Goal: Obtain resource: Download file/media

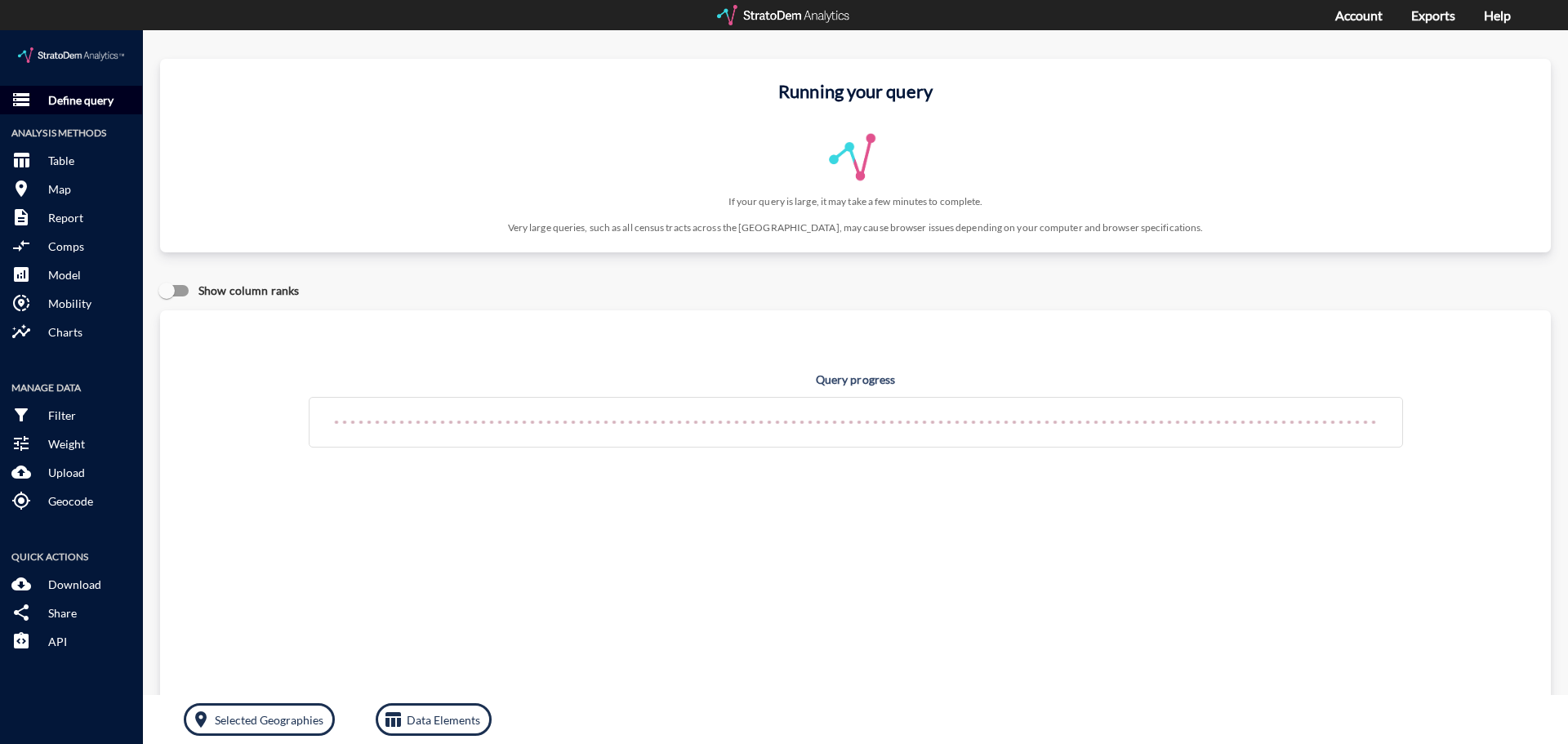
click p "Define query"
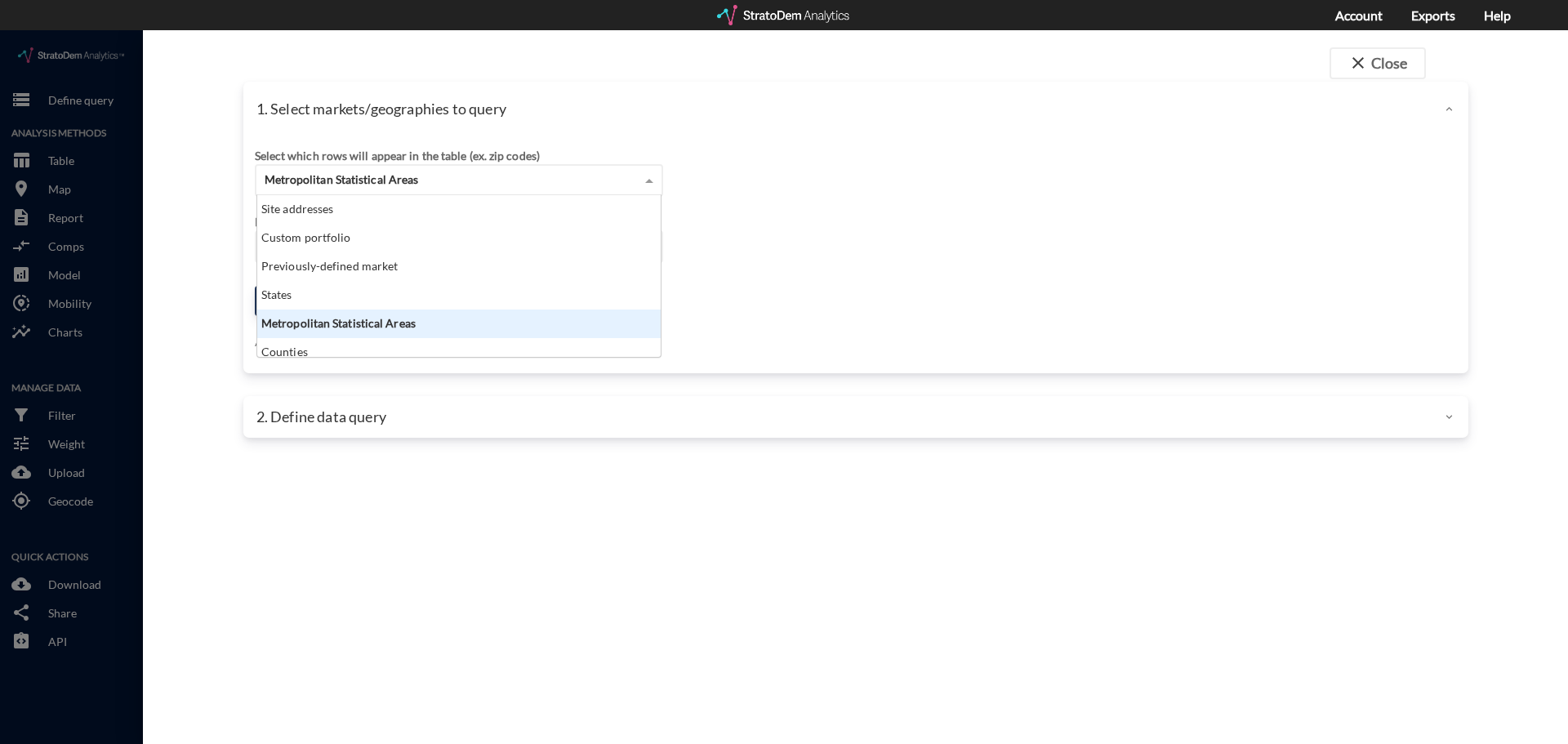
click div "Metropolitan Statistical Areas"
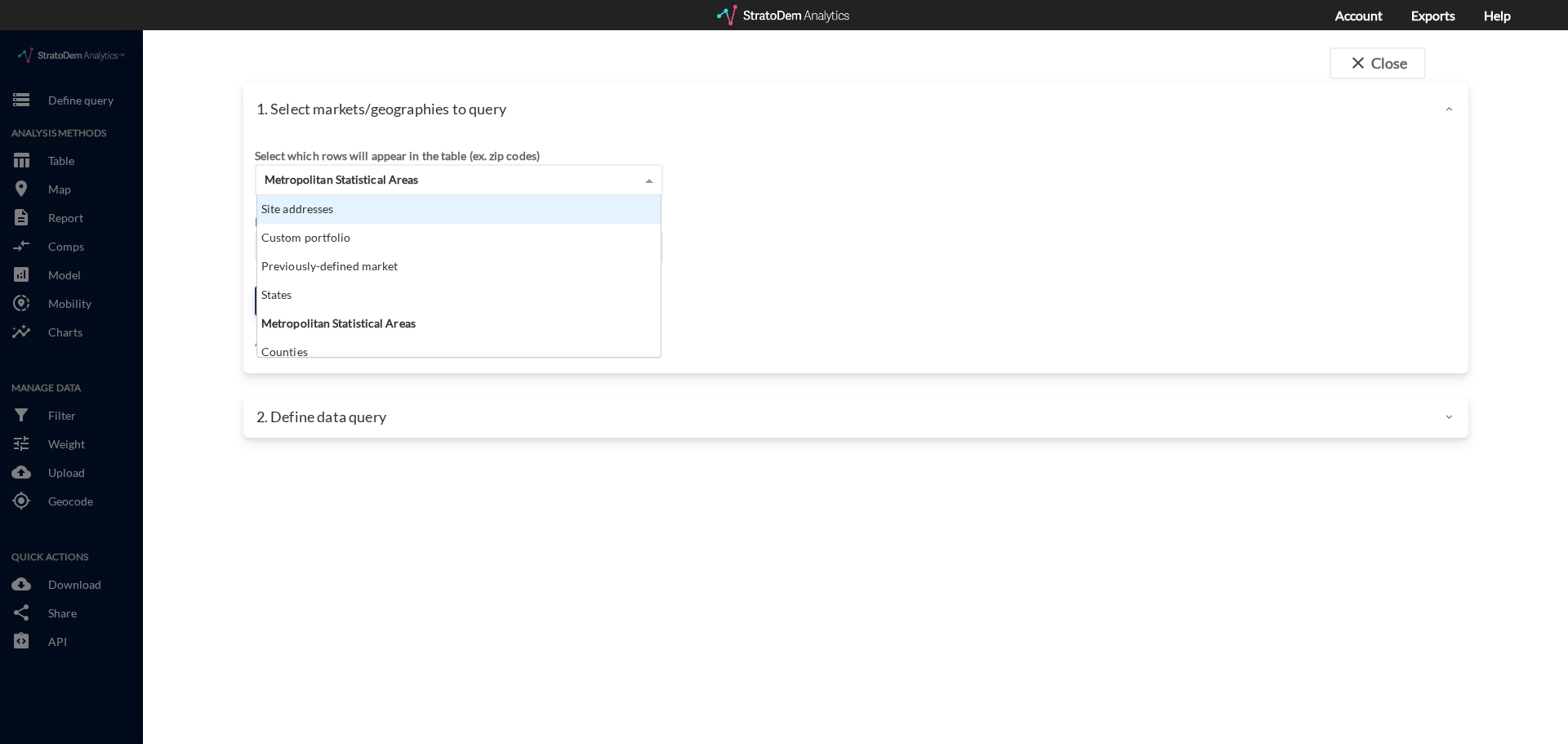
click div "Site addresses"
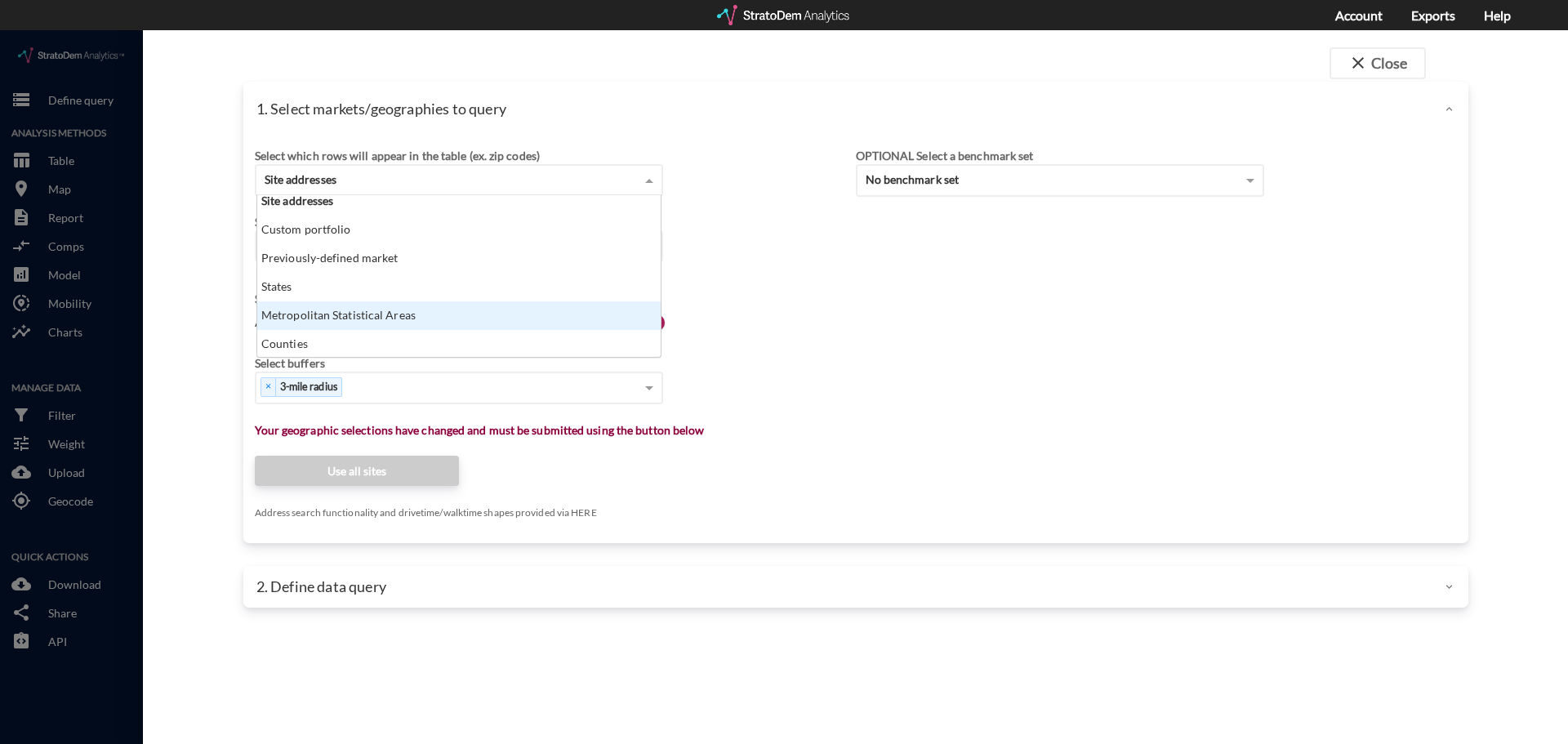
scroll to position [0, 0]
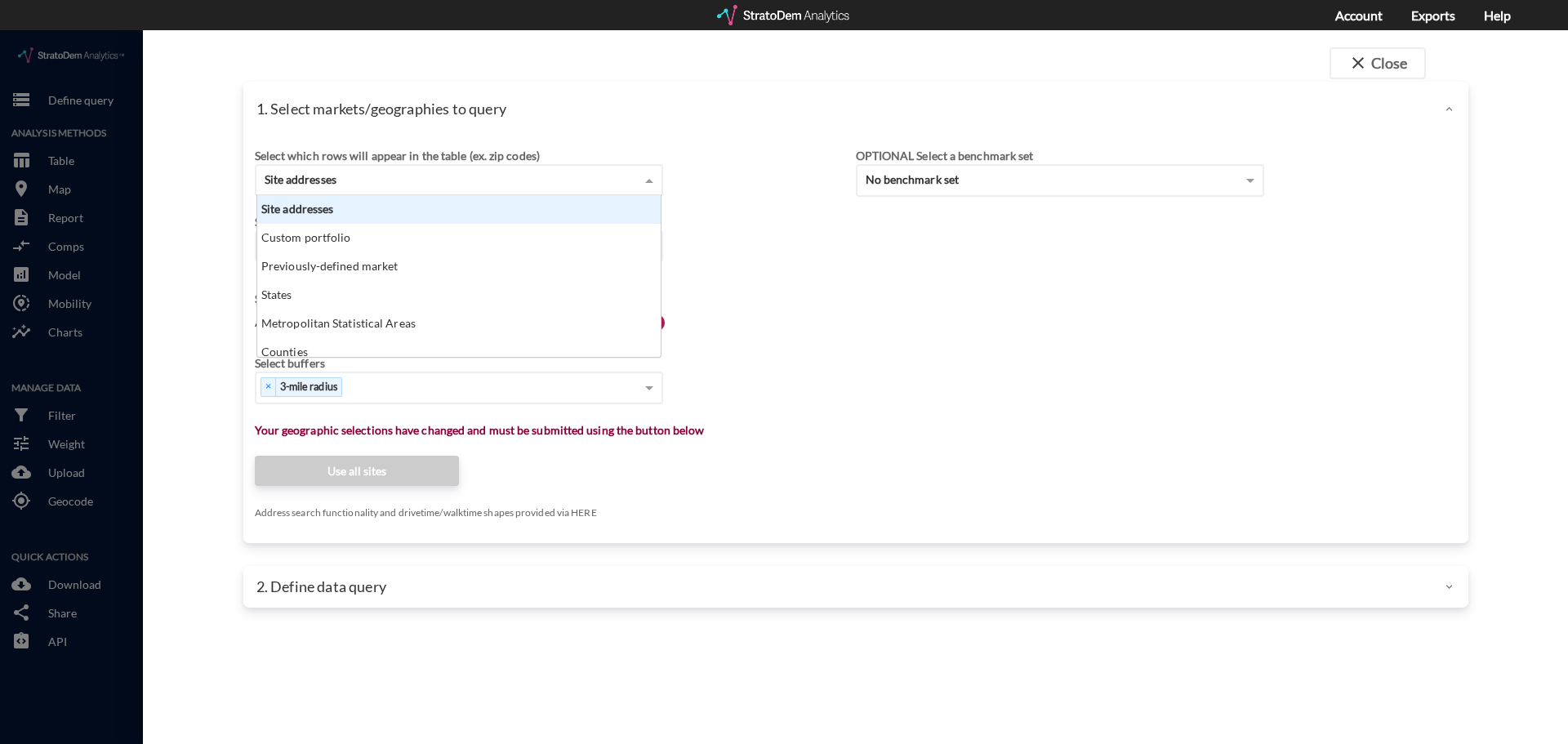
click div "Site addresses"
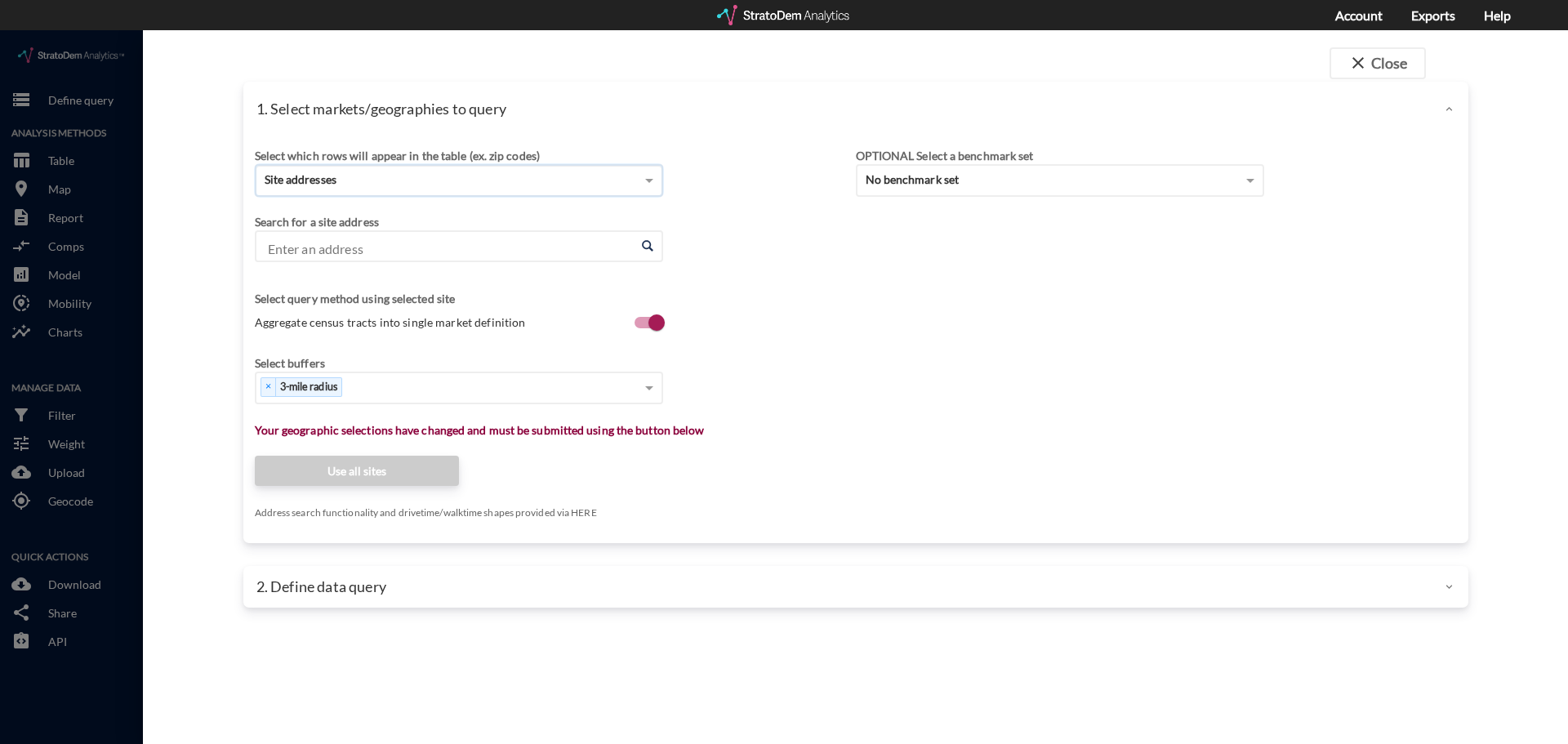
click input "Enter an address"
paste input "1701 Ball Park Rd, Kissimmee, FL 34741"
click li "1701 Ball Park Rd, Kissimmee, Florida"
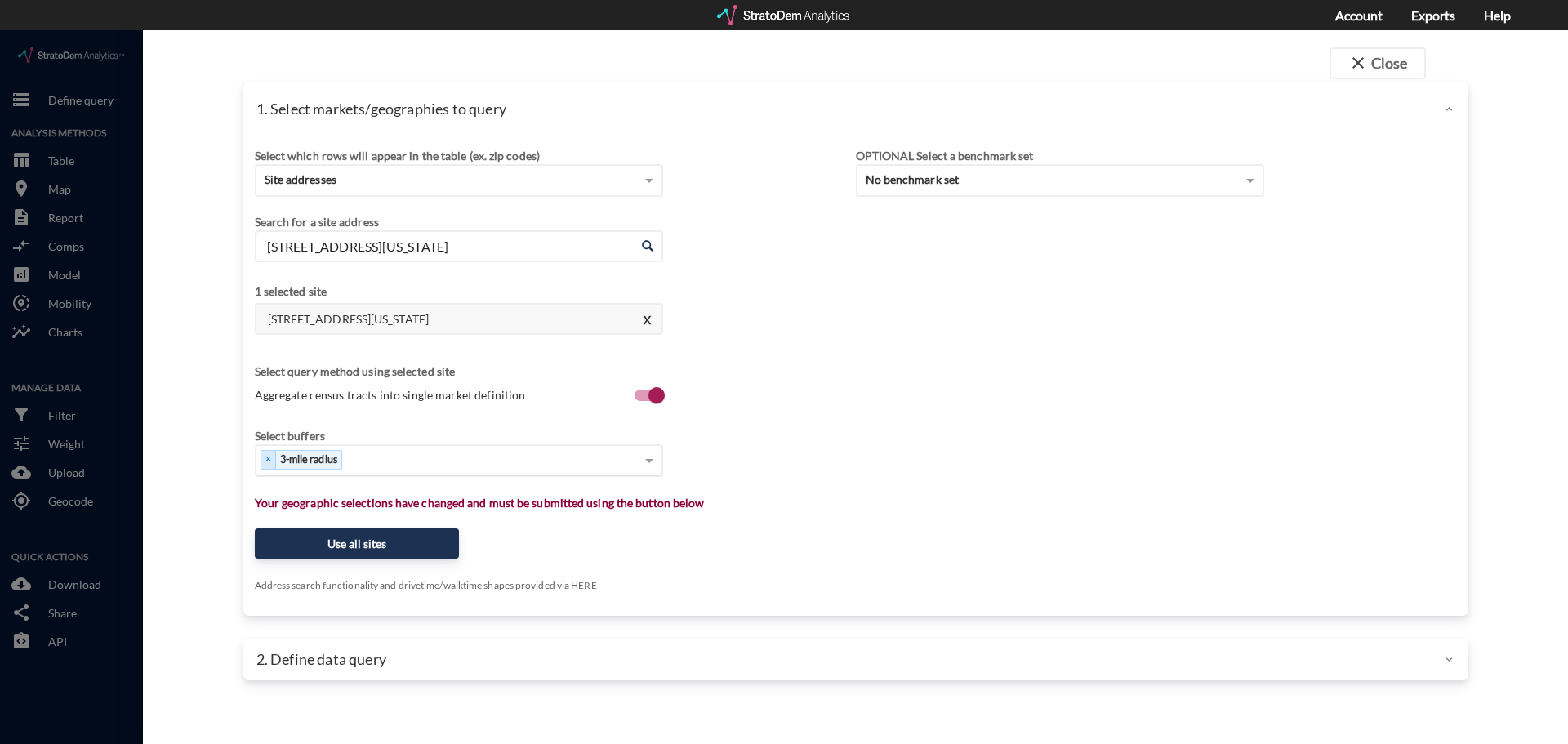
type input "1701 Ball Park Rd, Kissimmee, Florida"
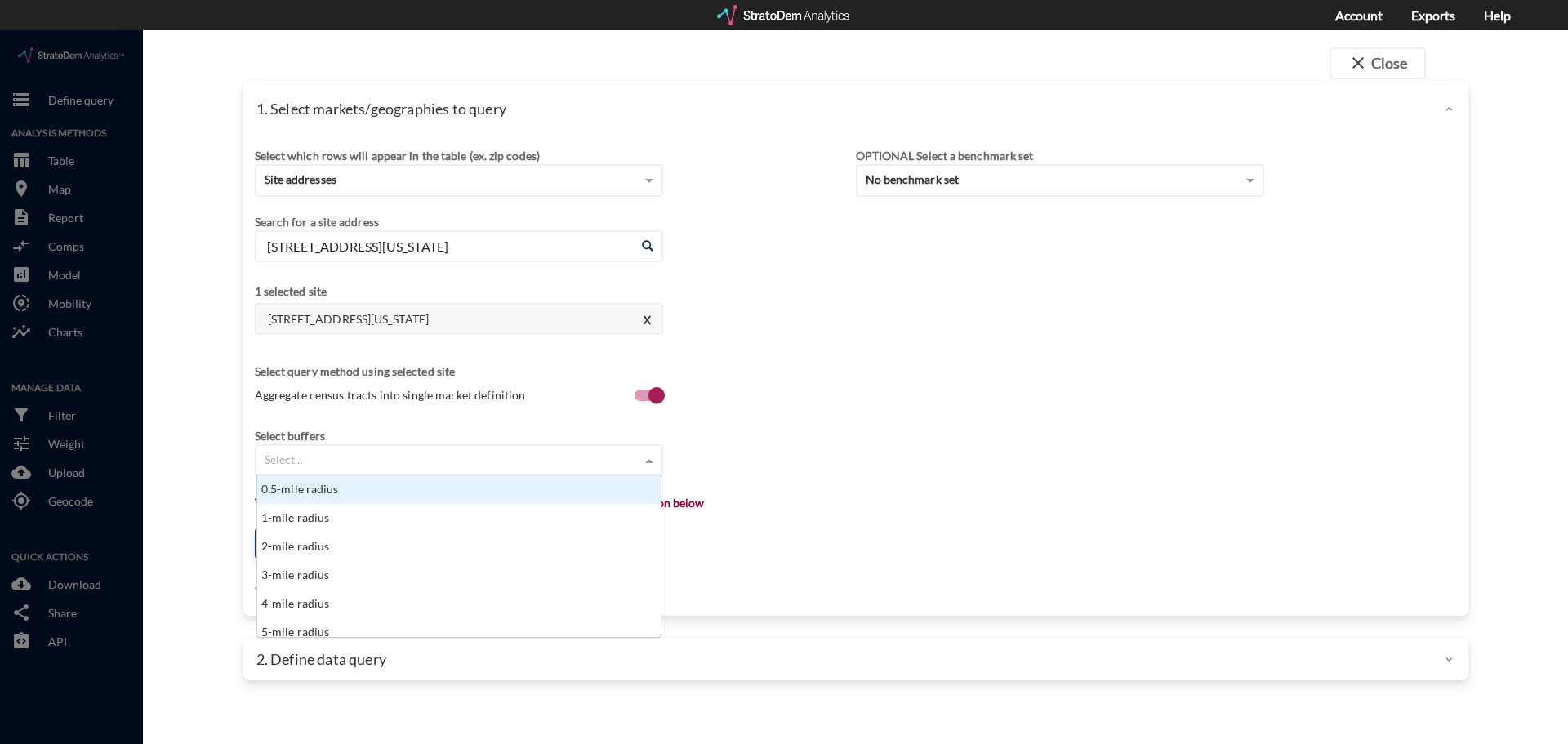
click span
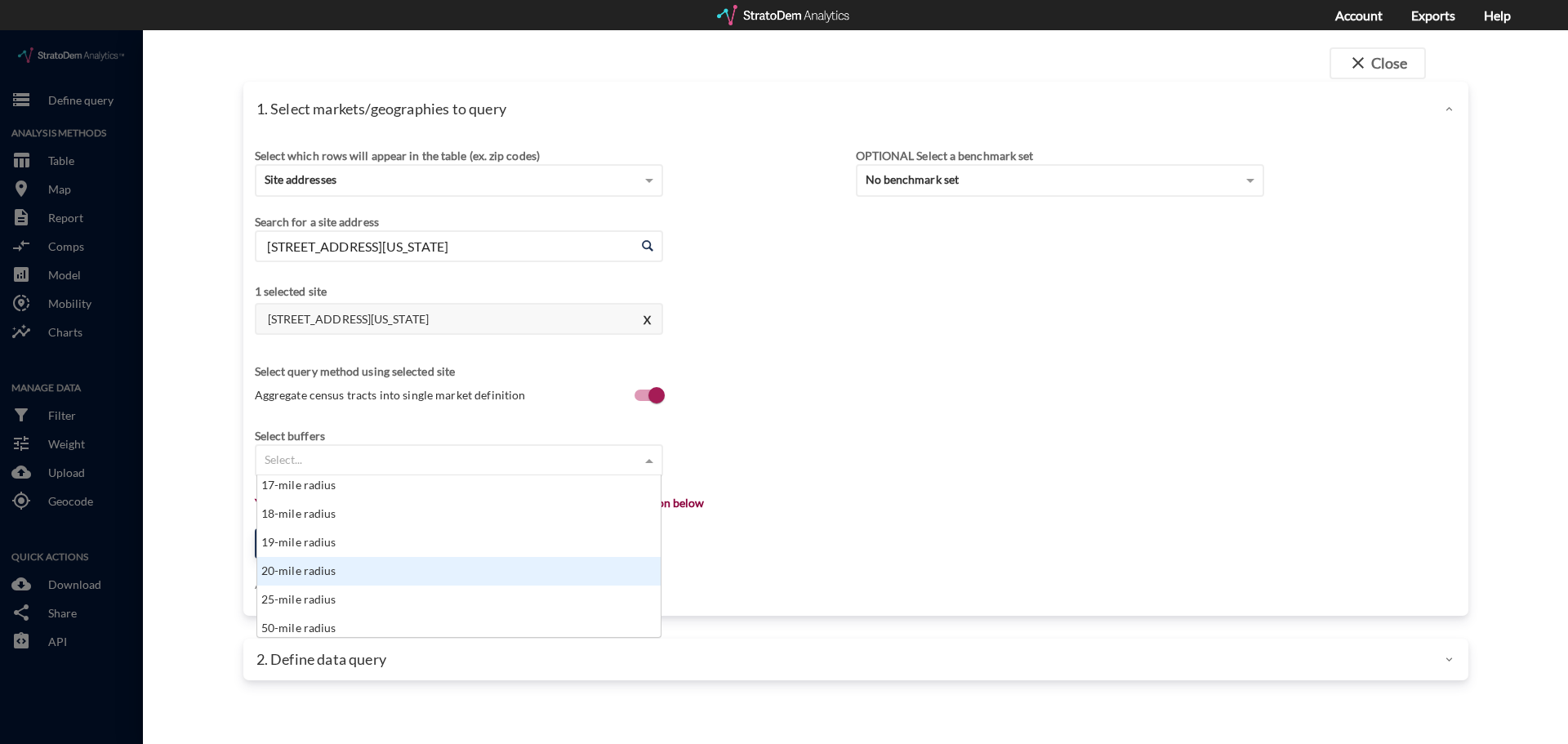
click div "20-mile radius"
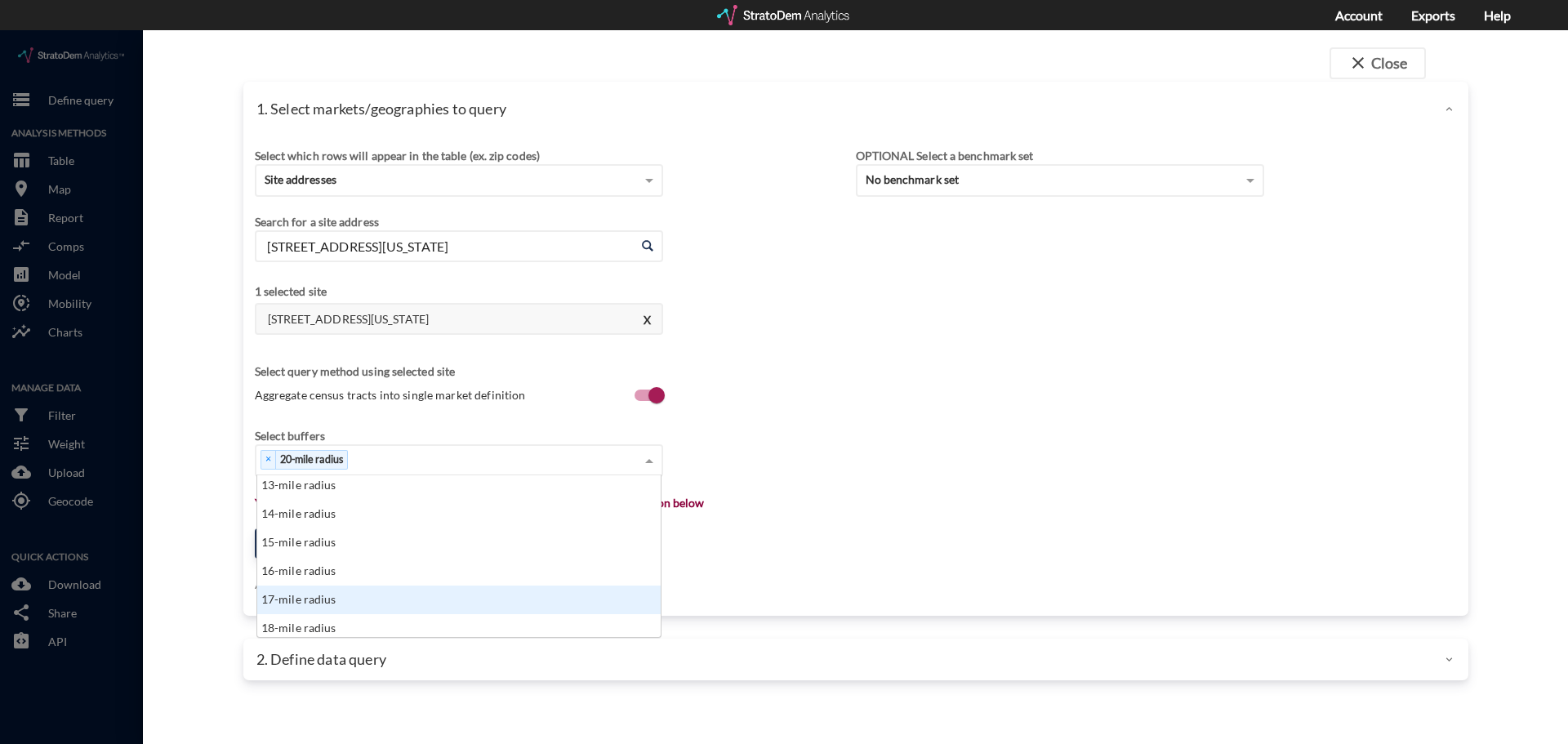
scroll to position [347, 0]
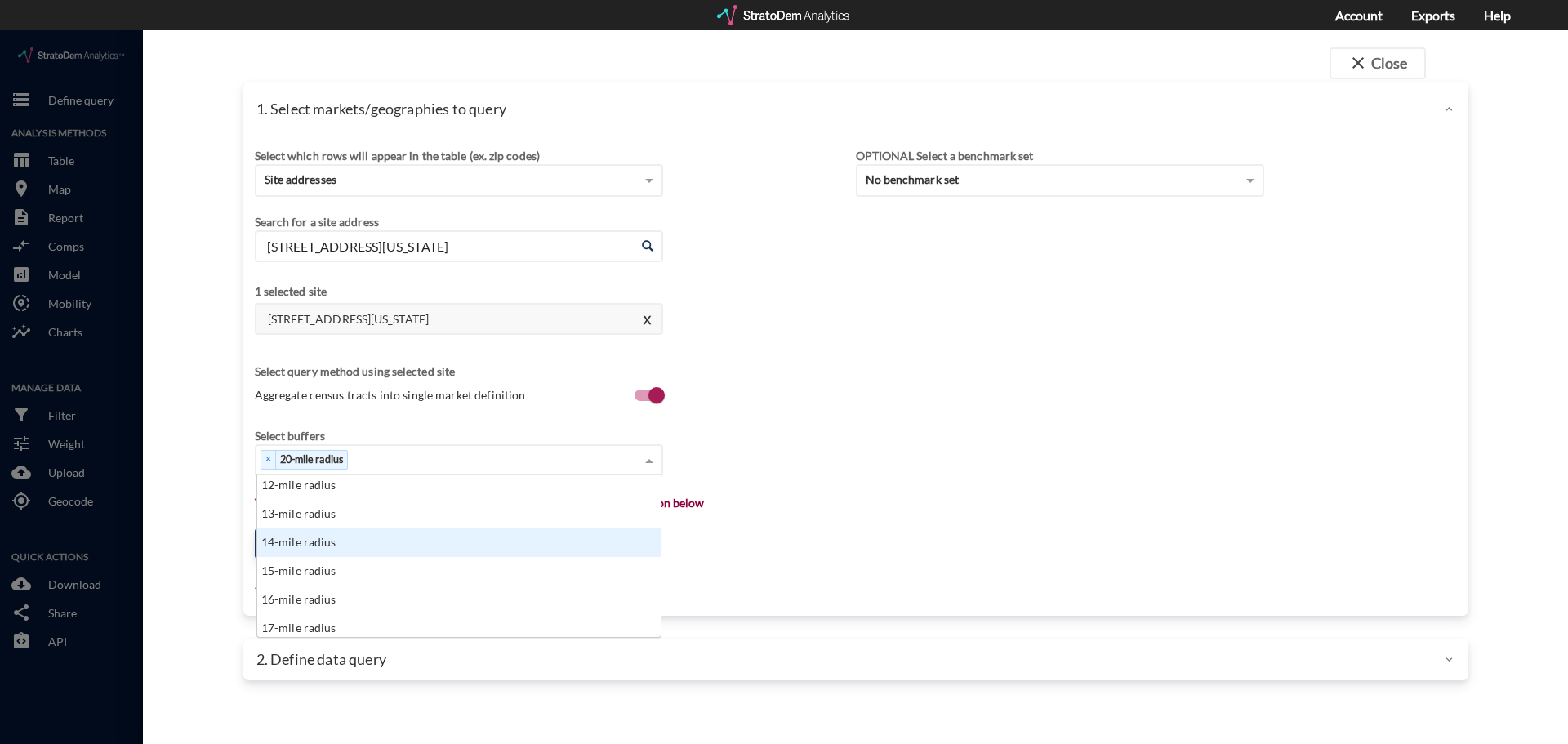
click div "14-mile radius"
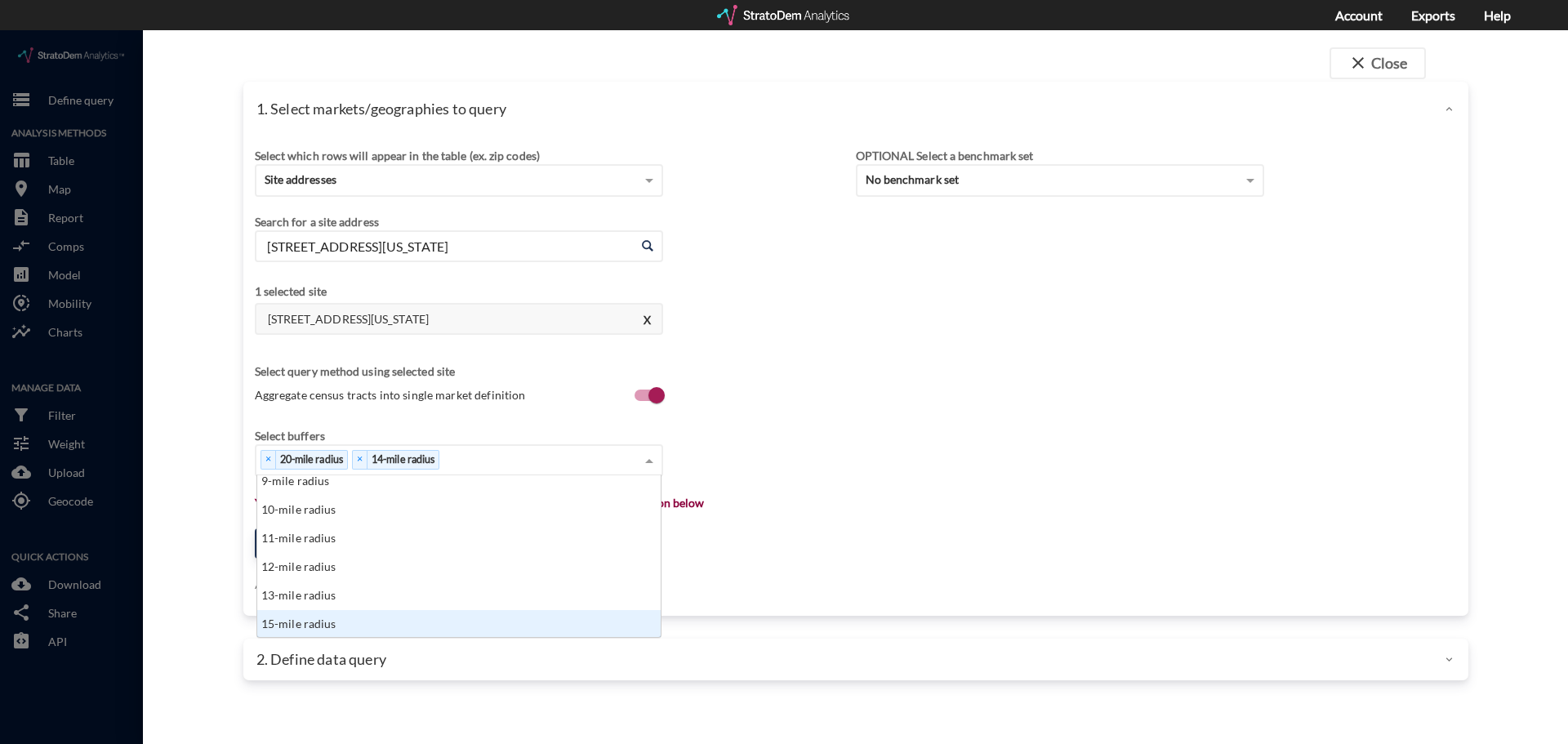
scroll to position [257, 0]
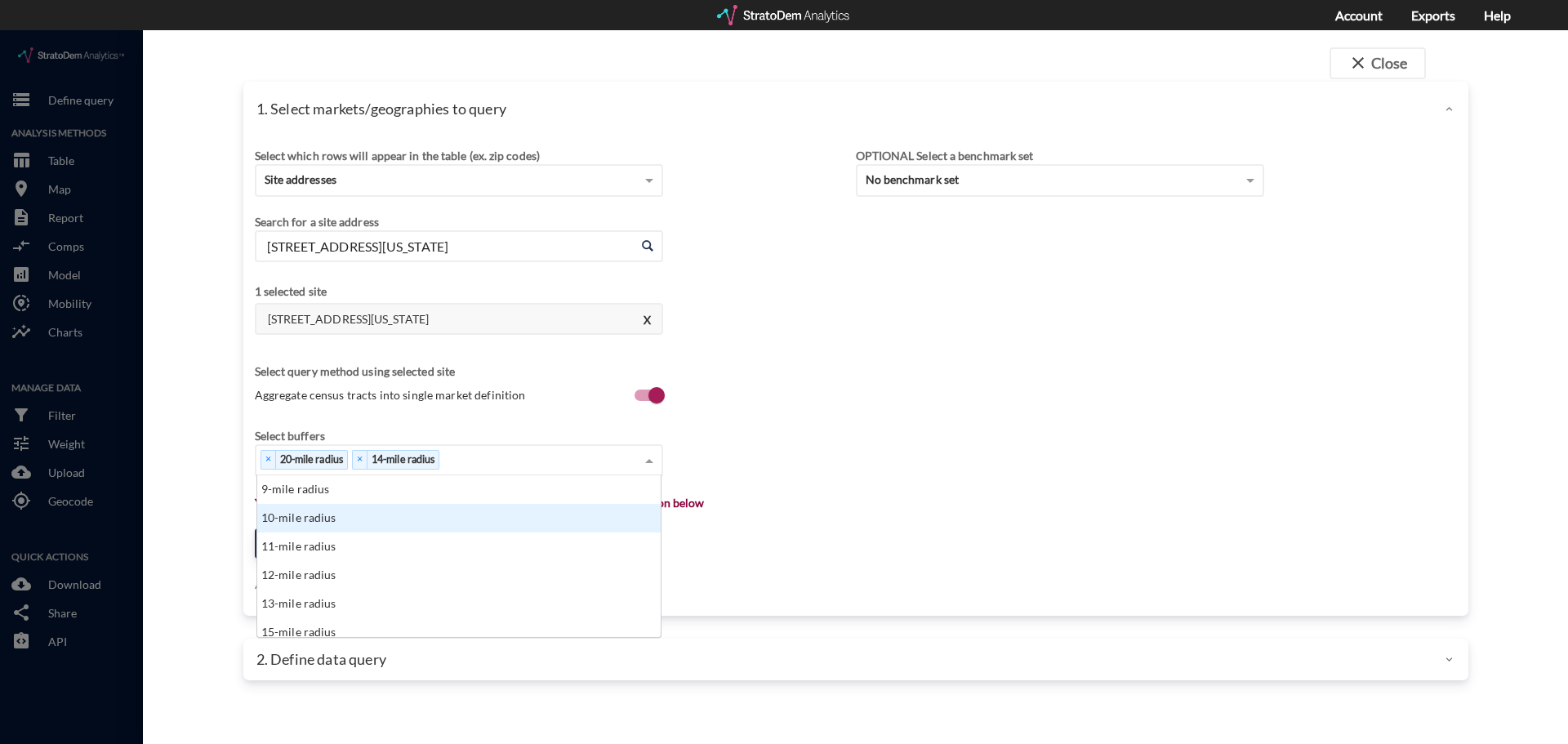
click div "10-mile radius"
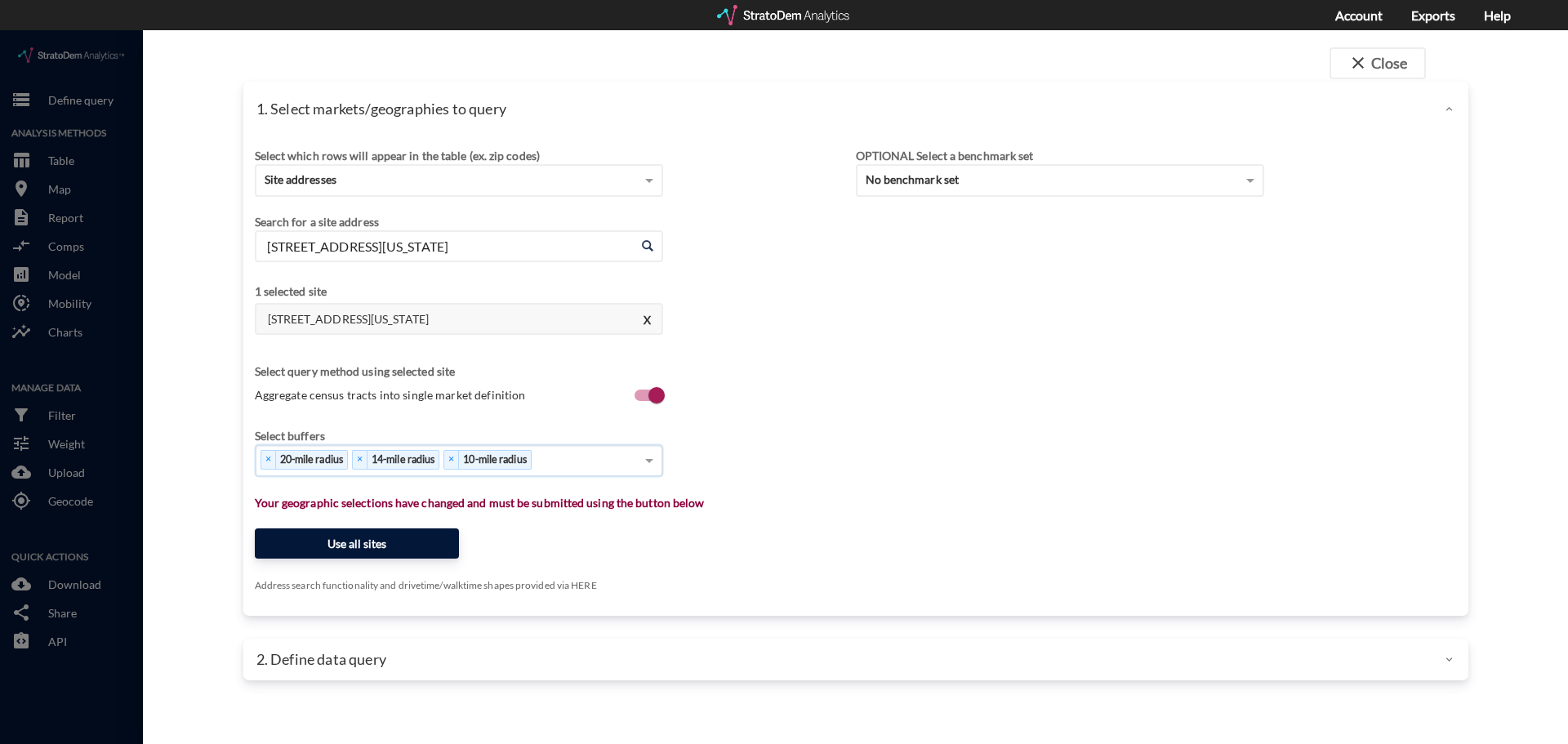
click button "Use all sites"
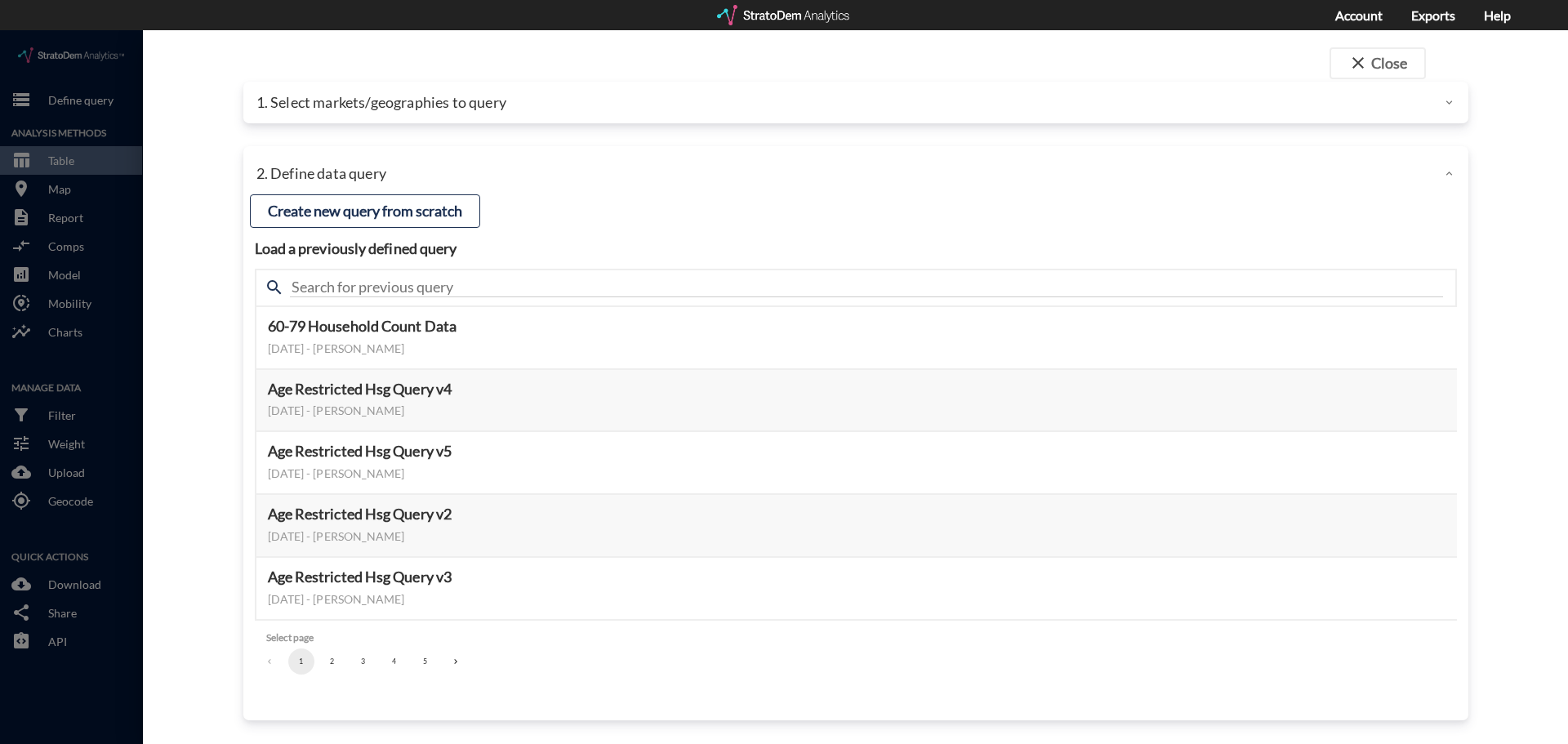
click button "2"
click button "3"
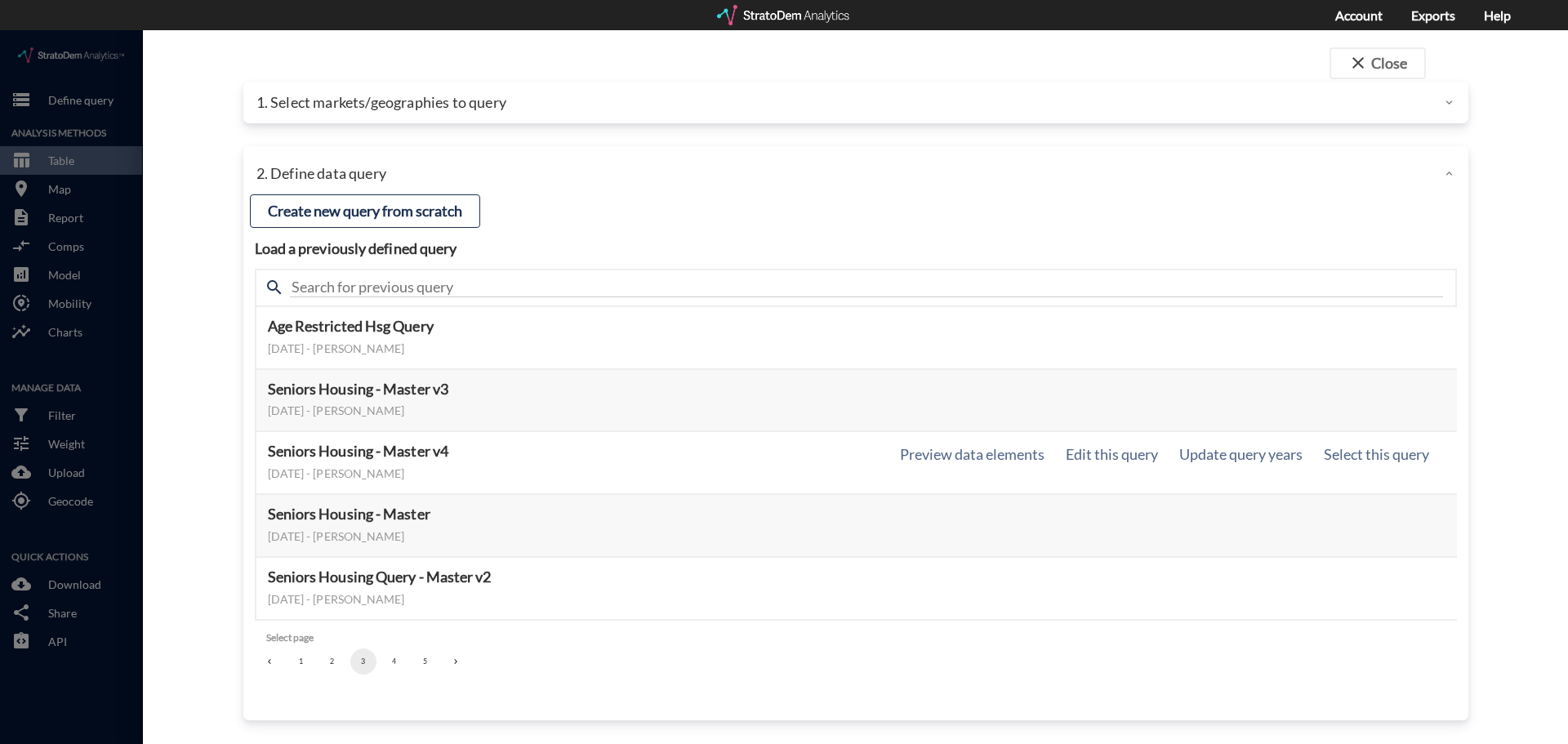
click div "Seniors Housing - Master v4 March 12, 2025 - Robin Trantham Preview data elemen…"
click button "Select this query"
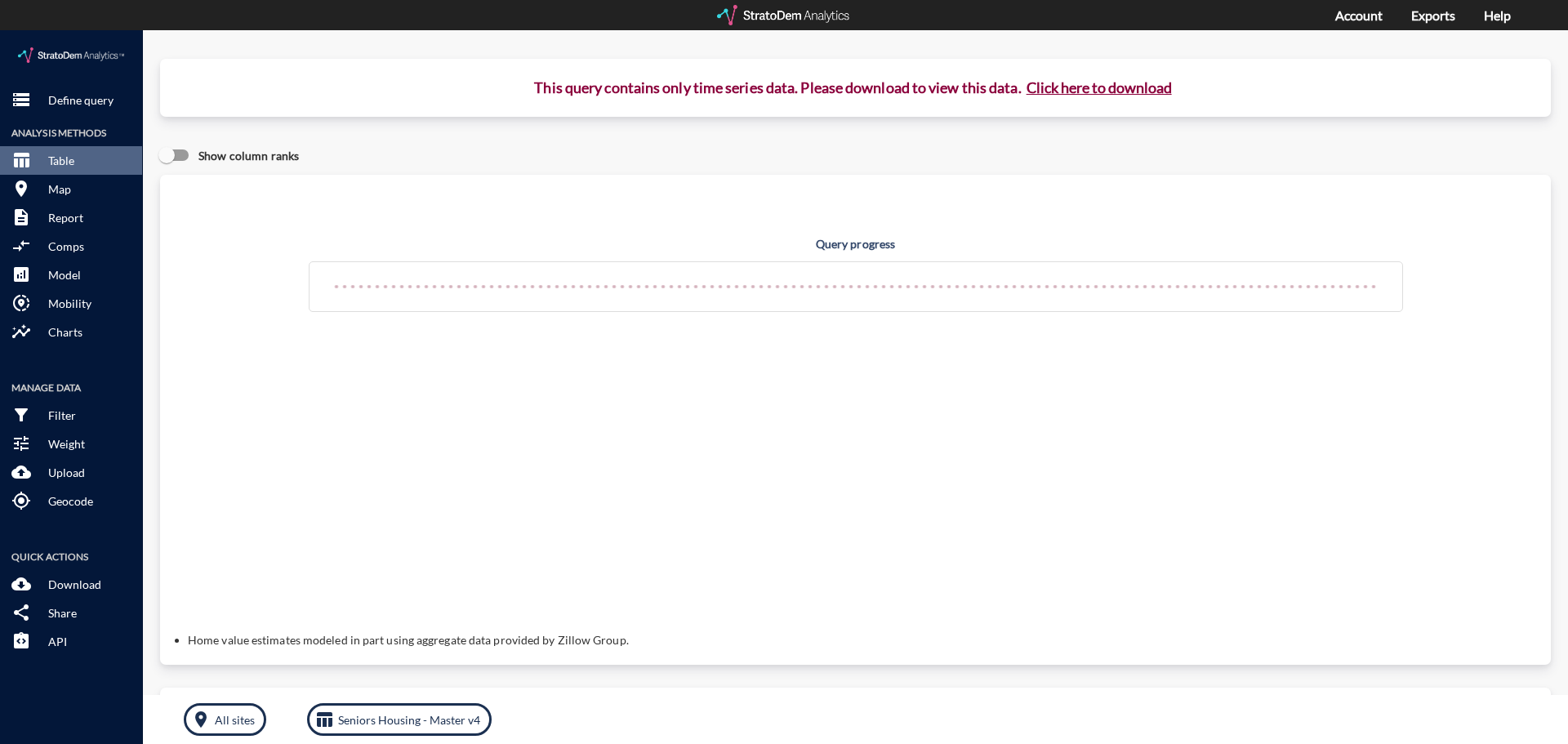
click button "Click here to download"
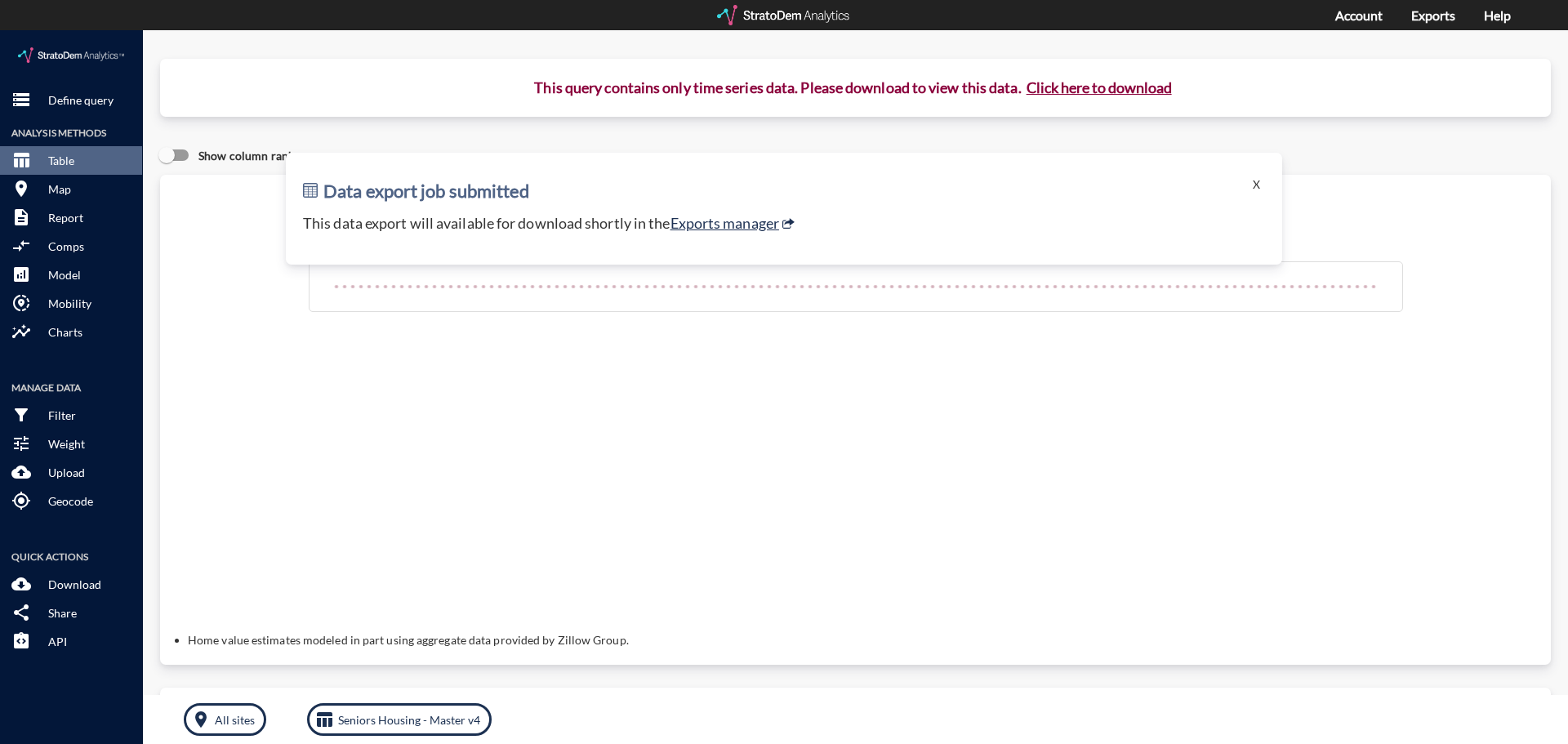
click button "Click here to download"
click link "Exports manager"
click button "Click here to download"
click button "X"
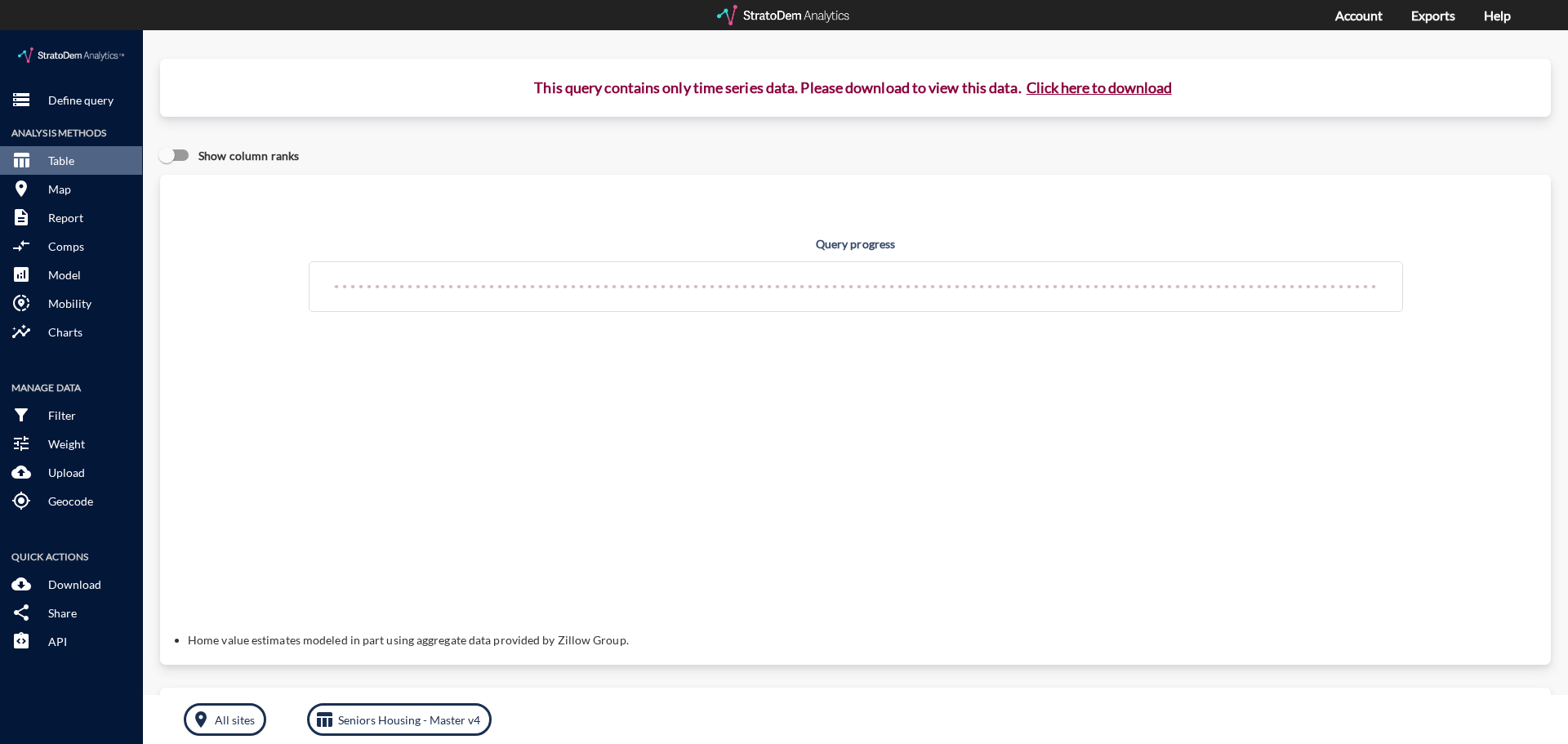
click button "Click here to download"
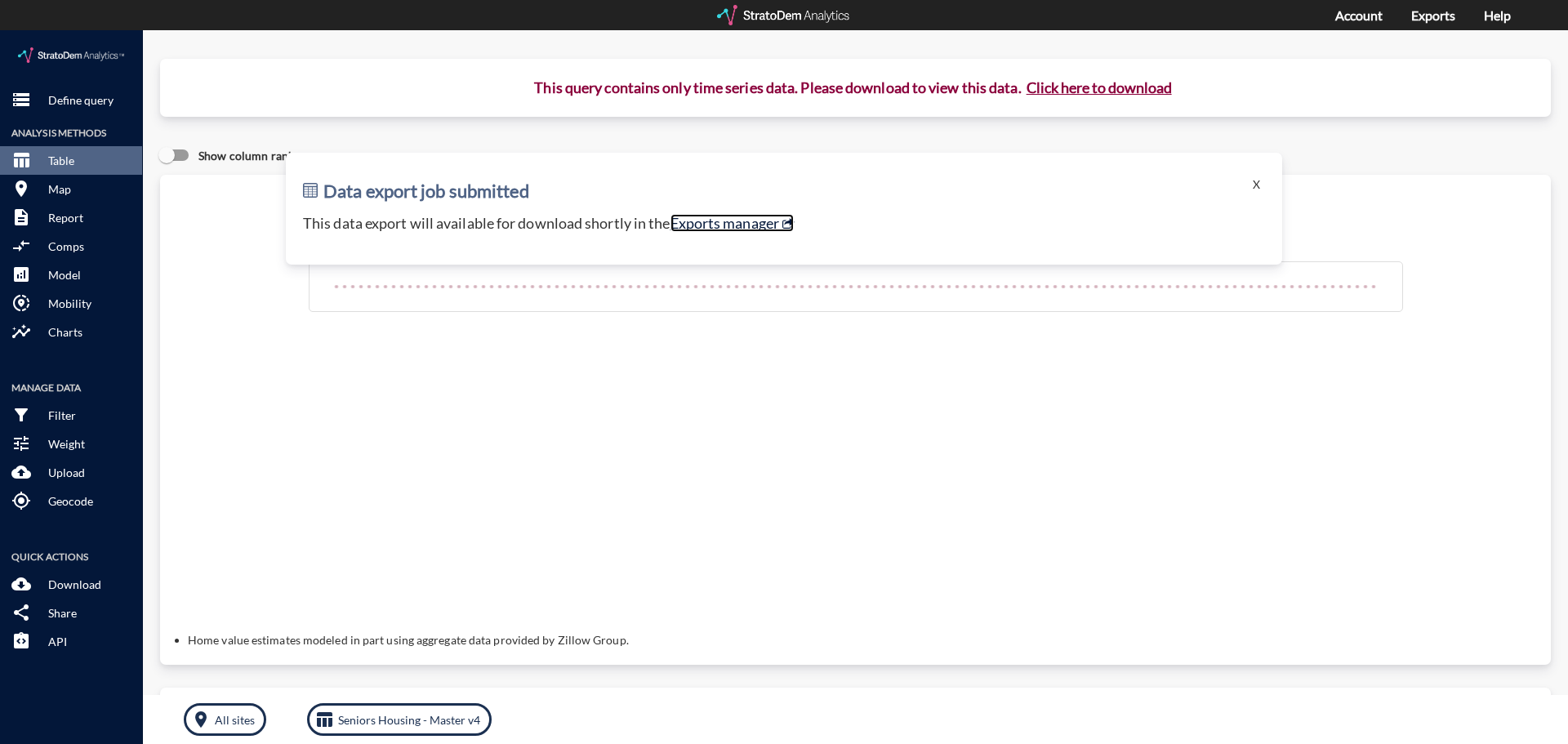
click link "Exports manager"
click button "Click here to download"
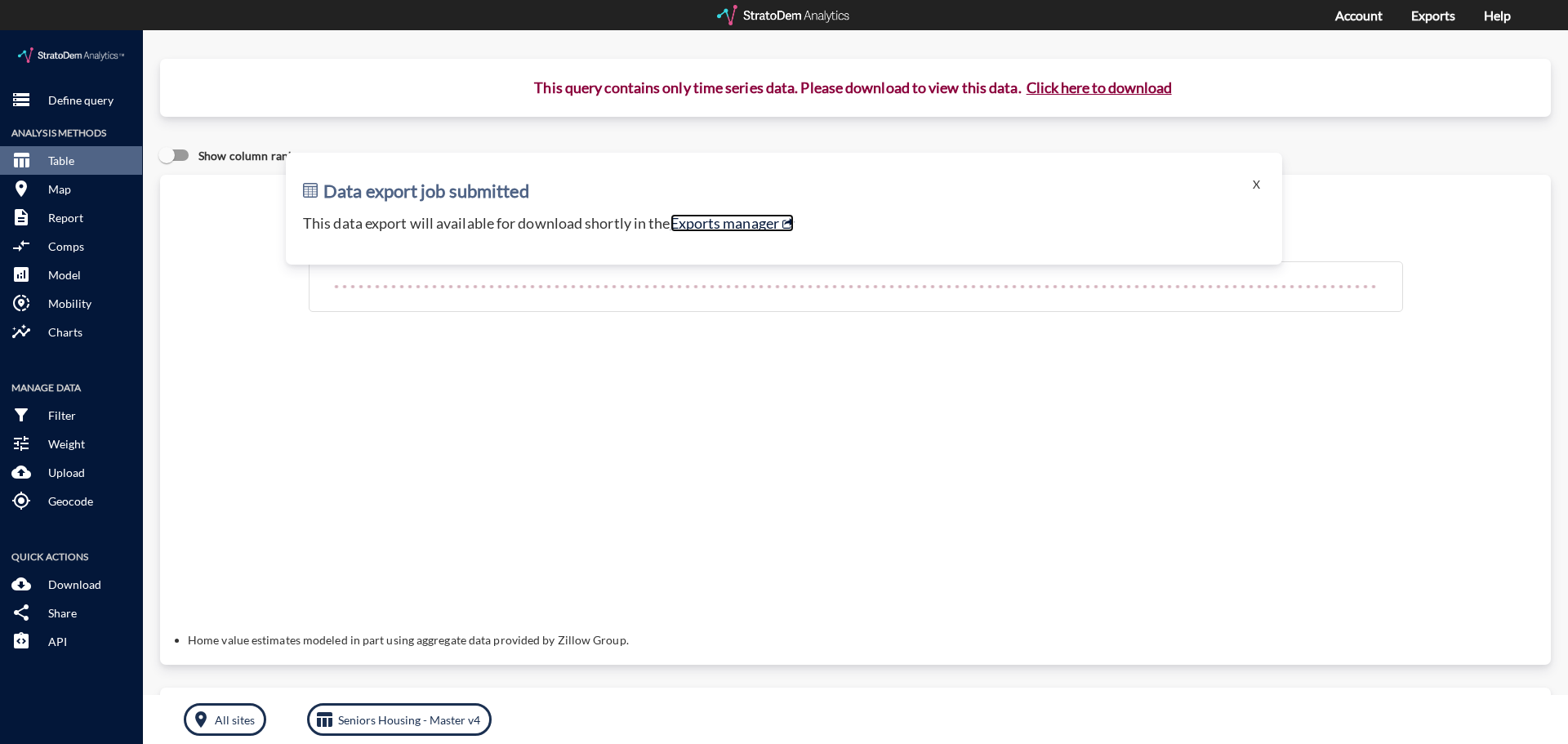
click link "Exports manager"
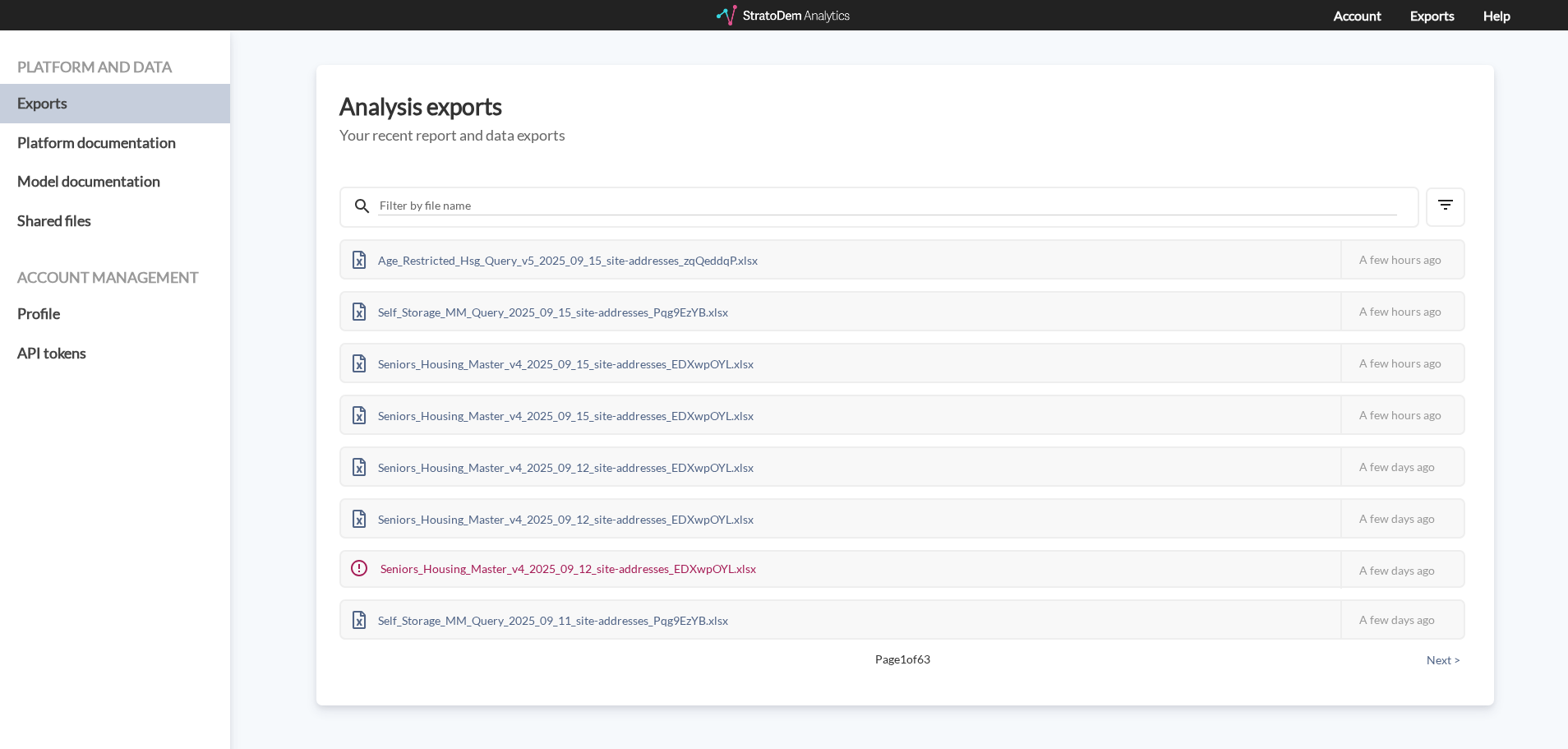
scroll to position [82, 0]
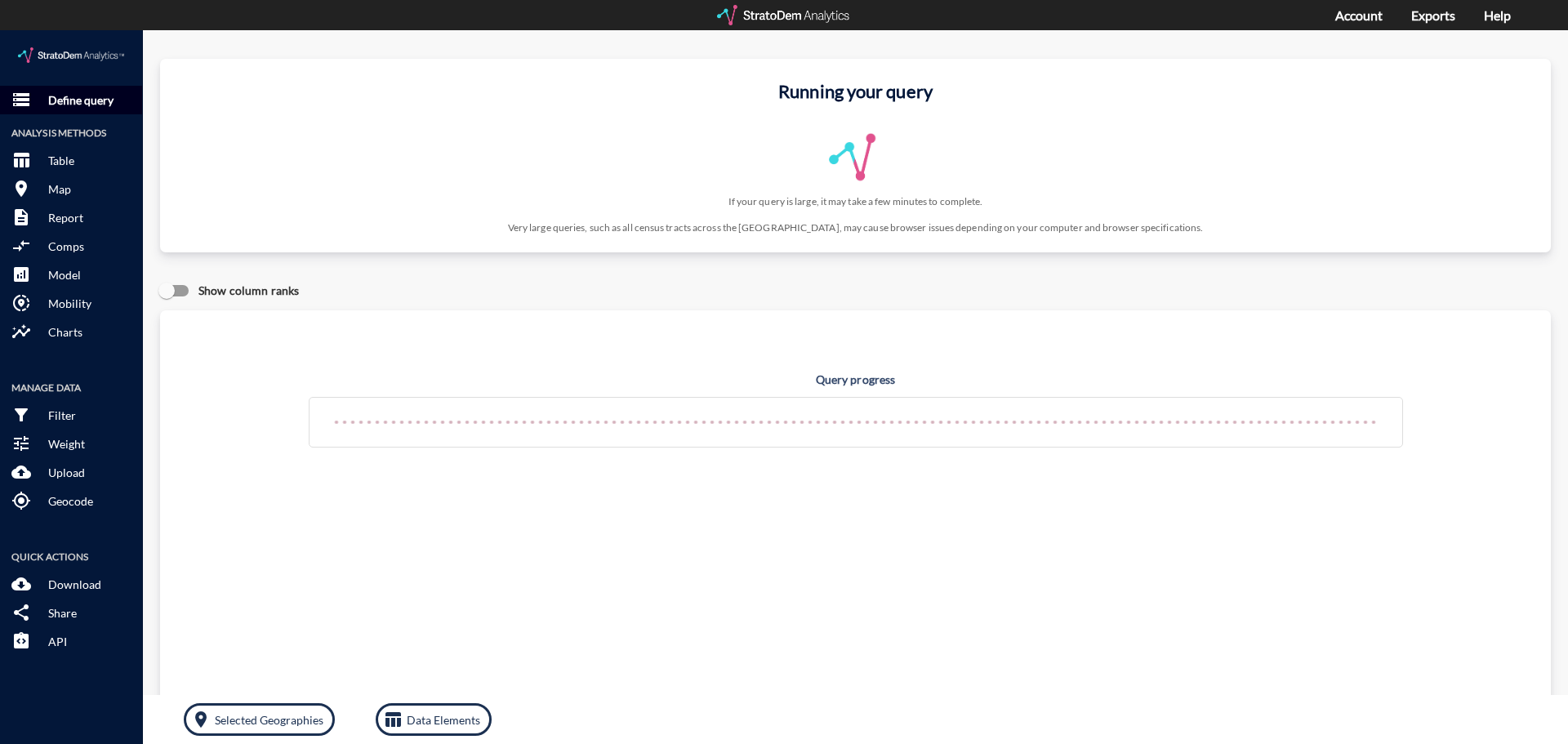
click p "Define query"
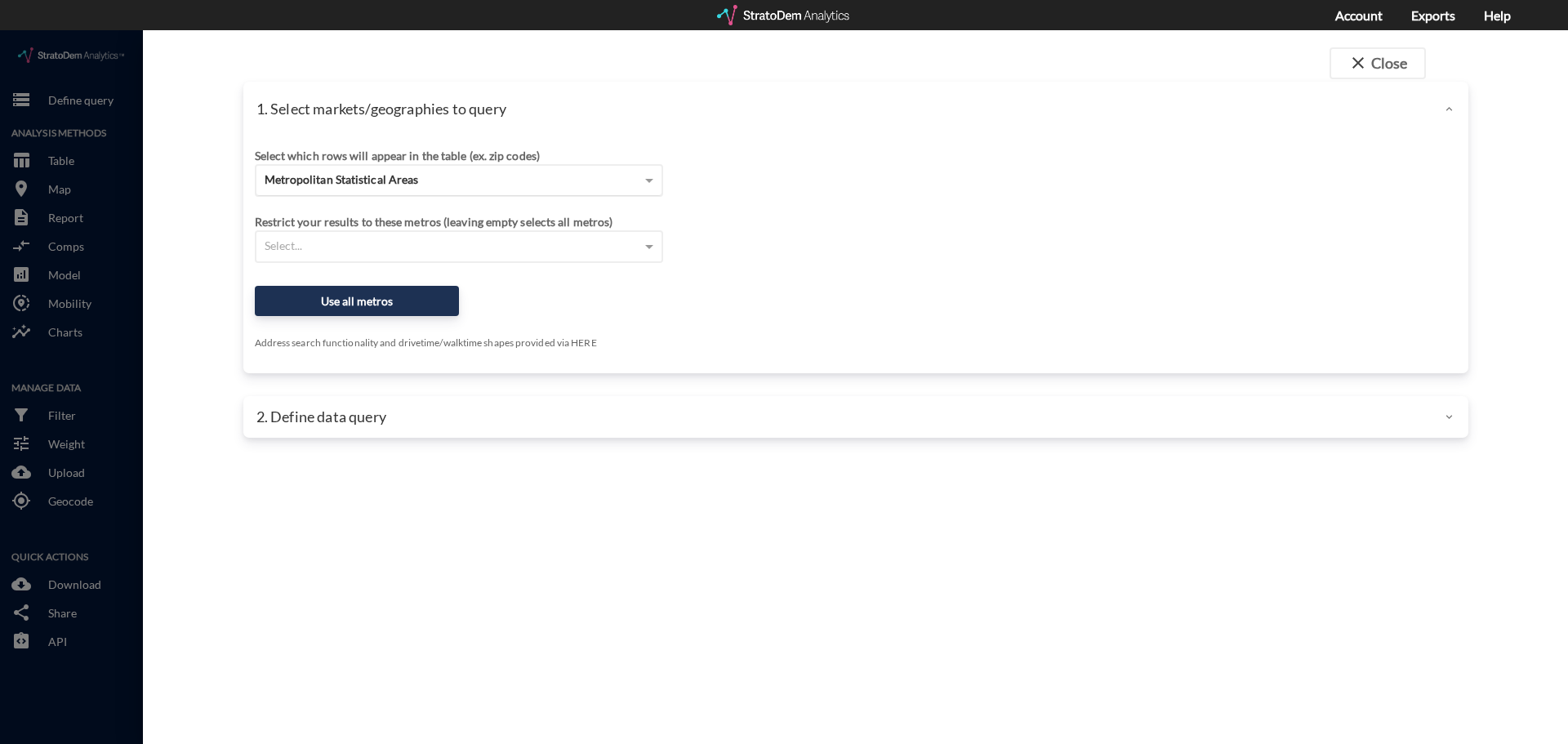
click div "Metropolitan Statistical Areas"
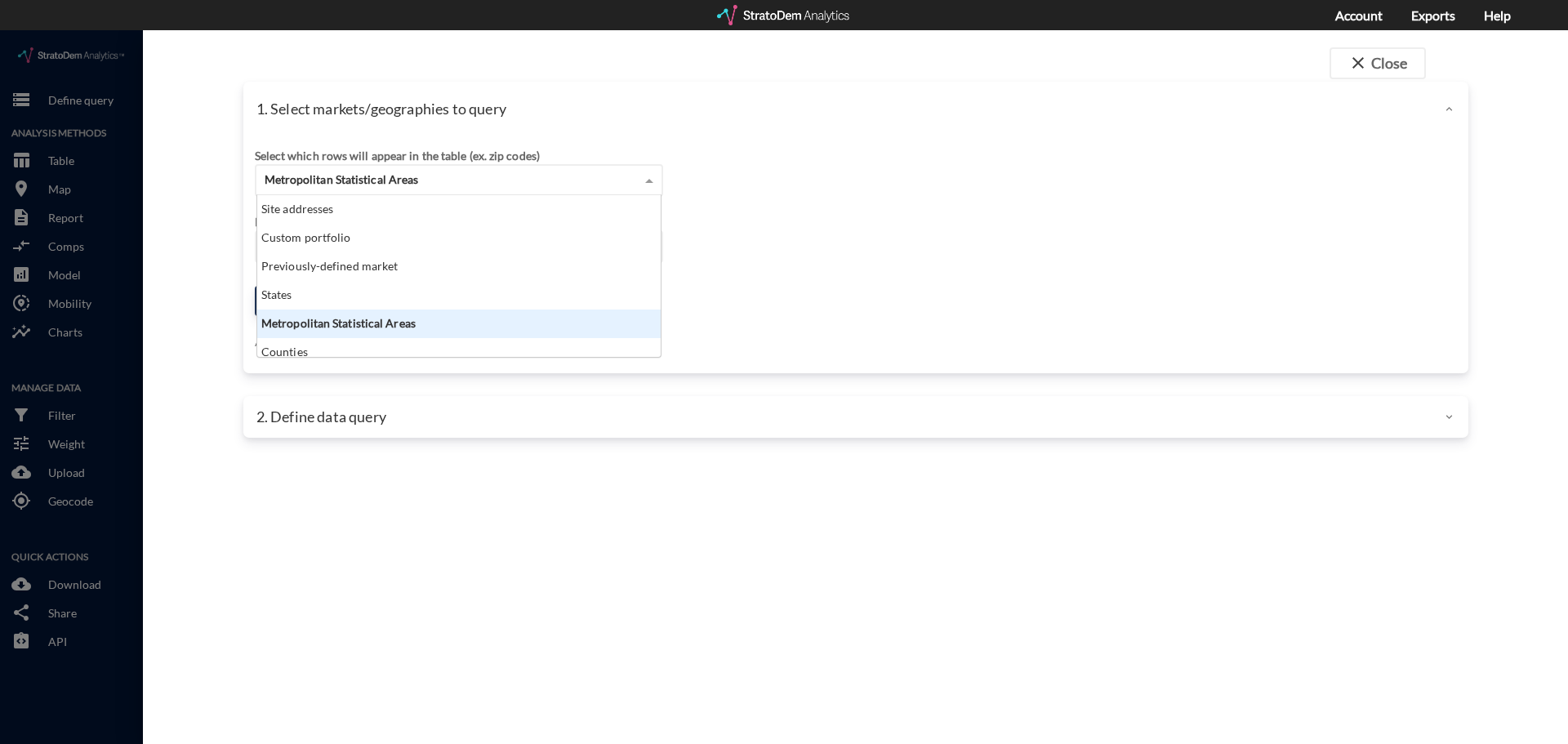
scroll to position [149, 394]
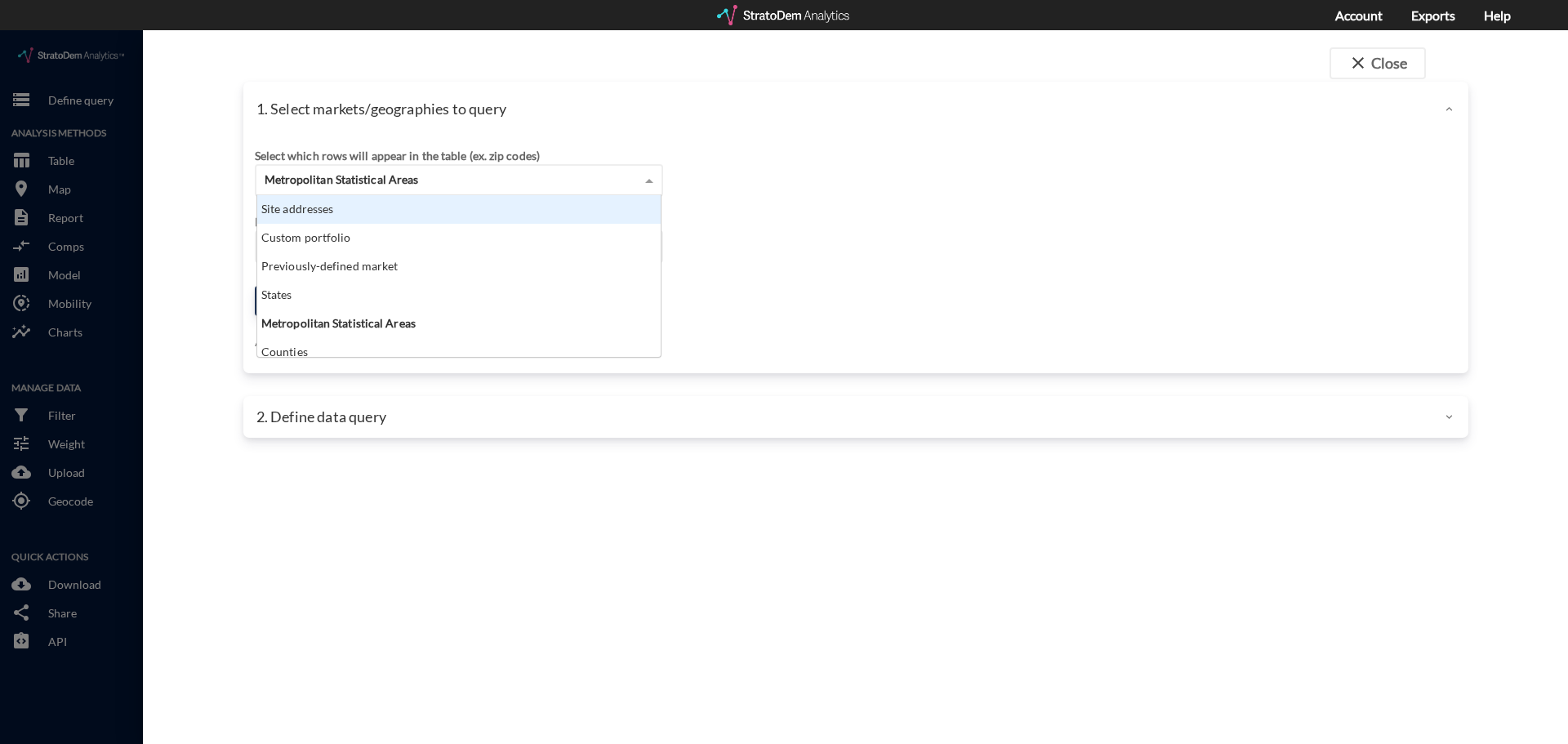
click div "Site addresses"
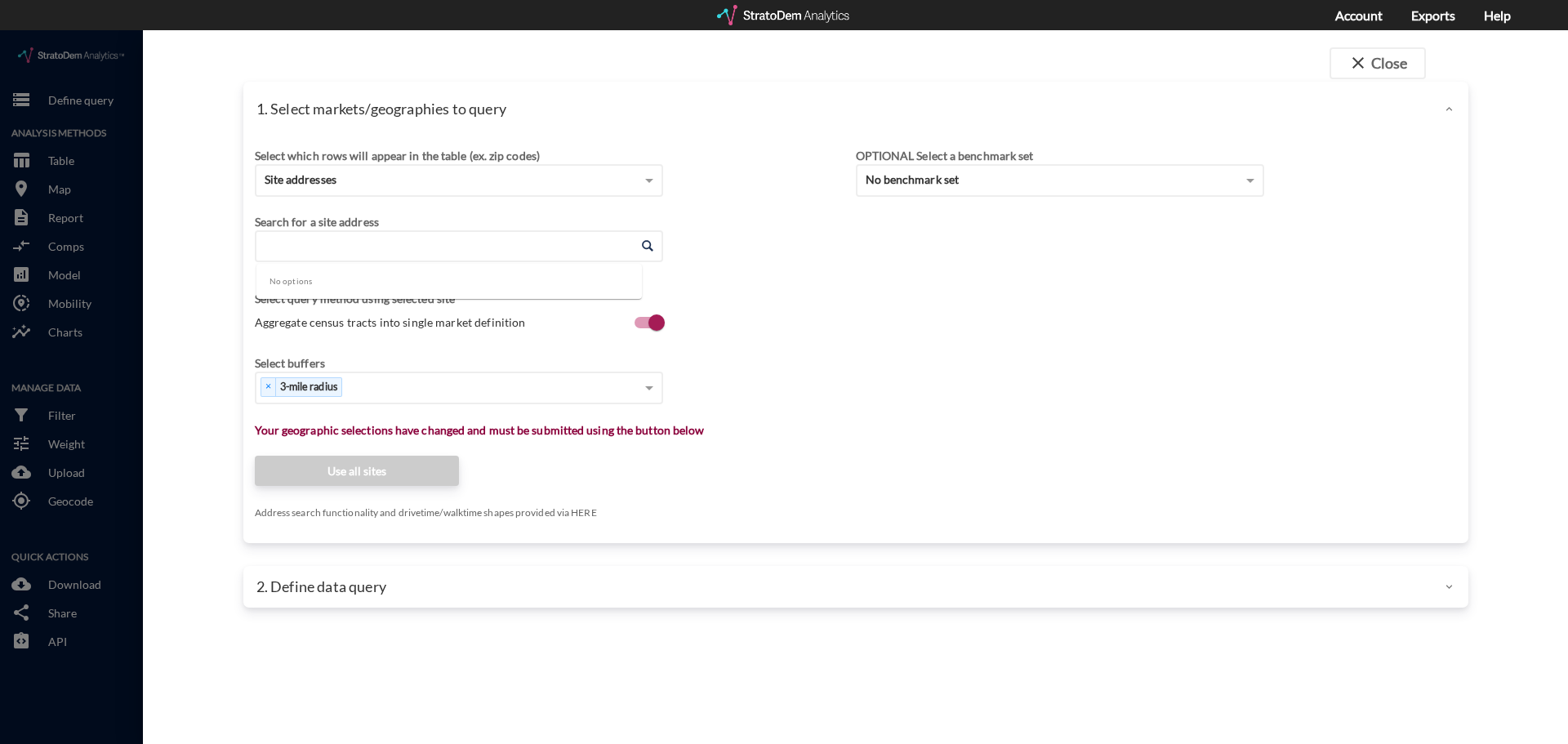
click input "Enter an address"
paste input "1701 Ball Park Rd, Kissimmee, FL 34741"
click li "1701 Ball Park Rd, Kissimmee, Florida"
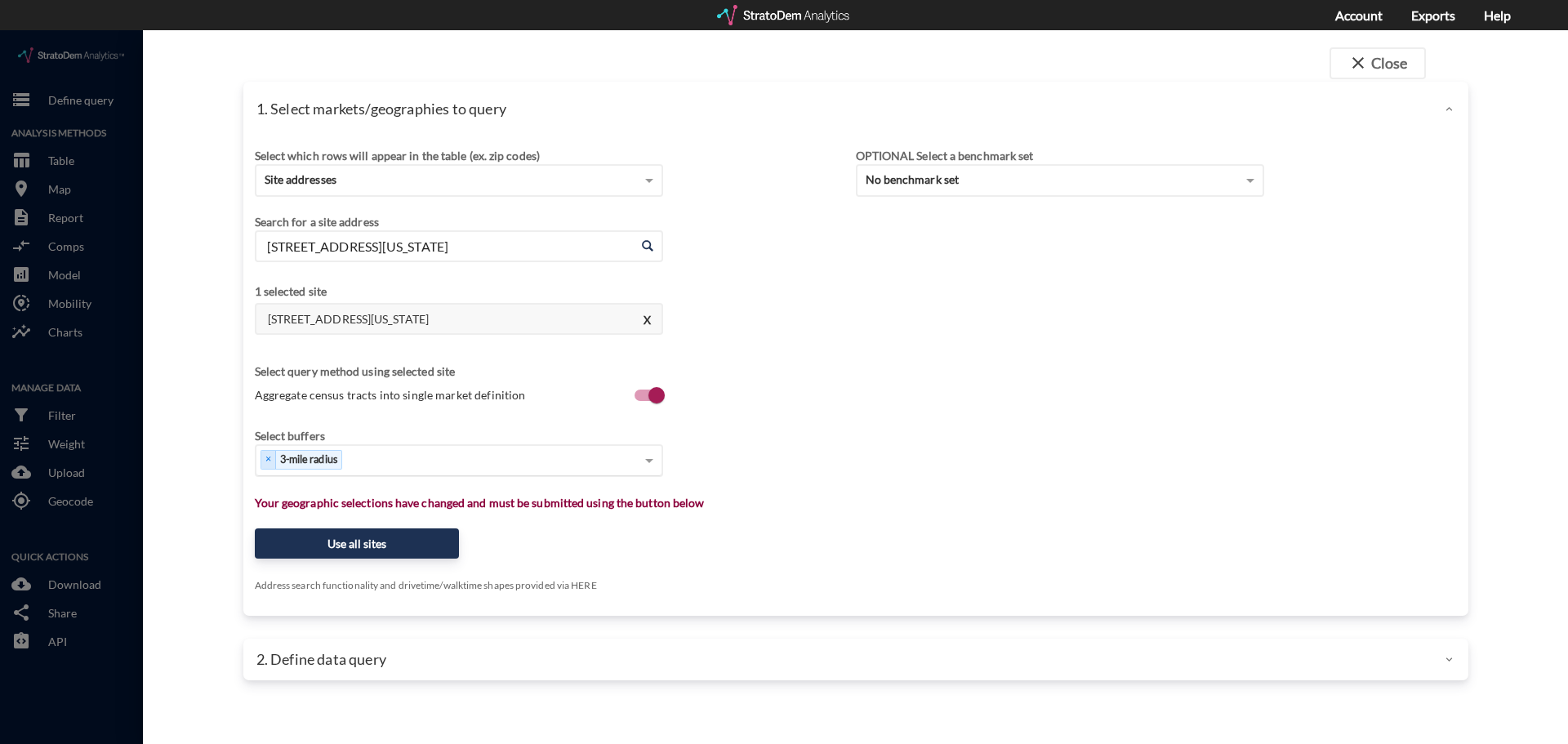
type input "1701 Ball Park Rd, Kissimmee, Florida"
click div "Select..."
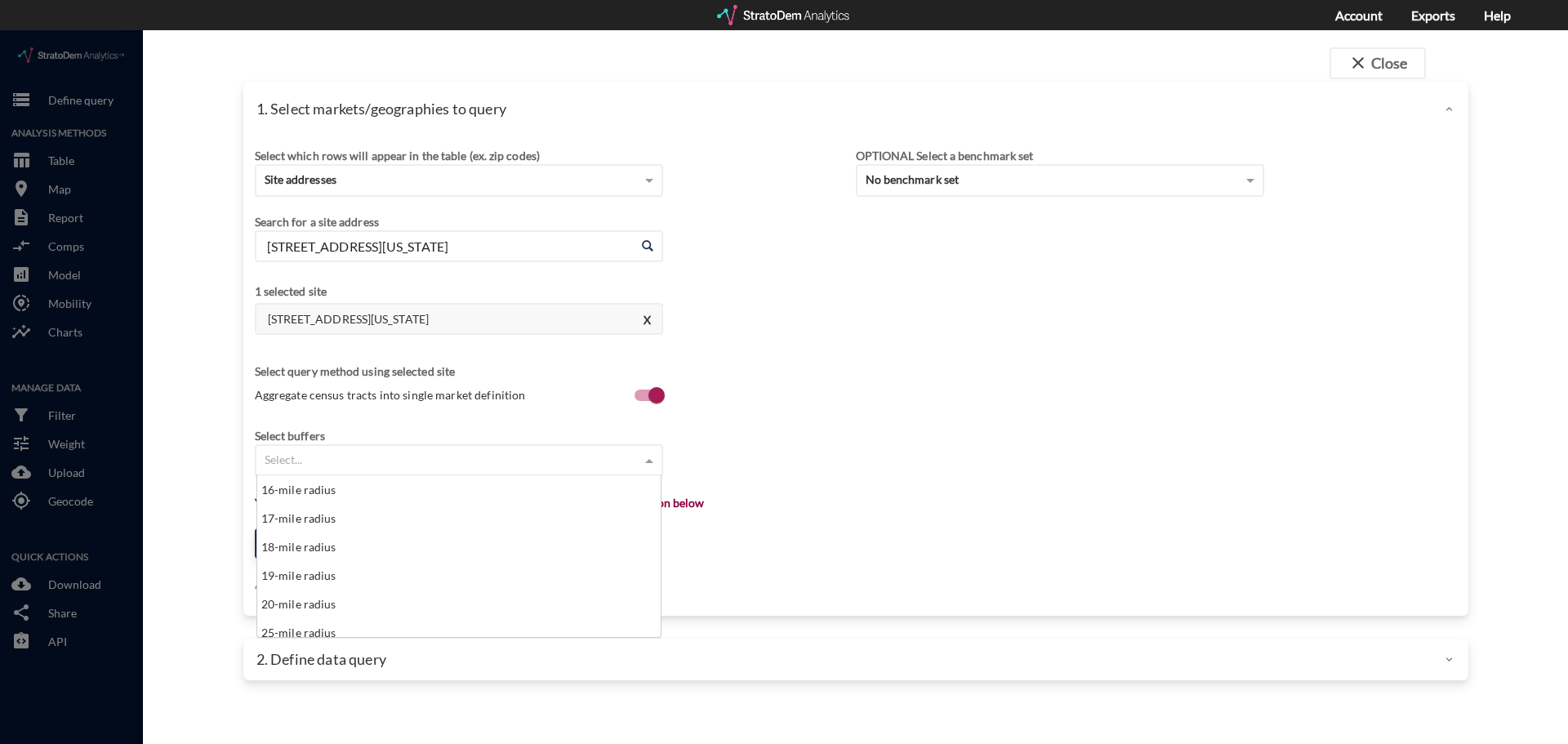
scroll to position [490, 0]
click div "20-mile radius"
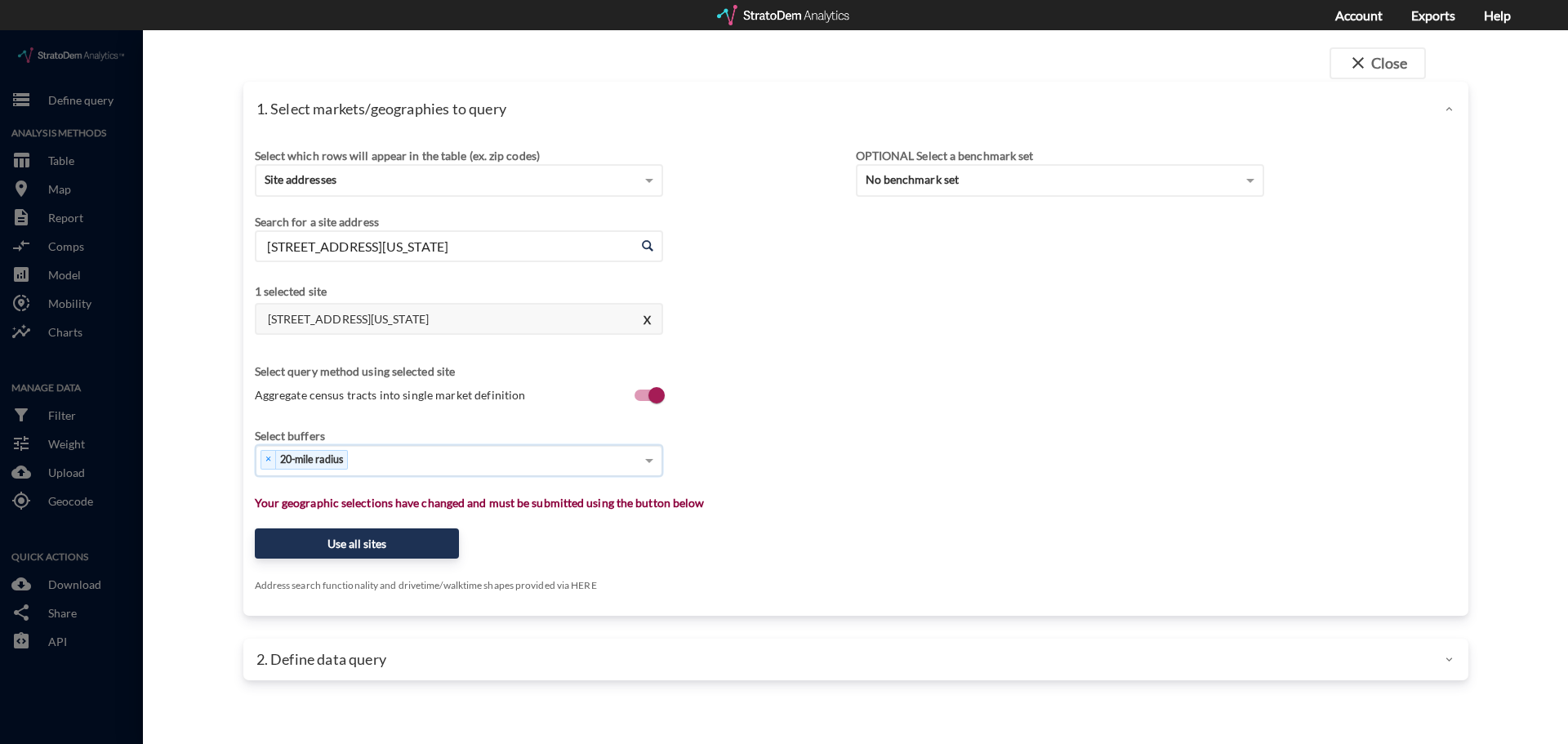
click div "× 20-mile radius"
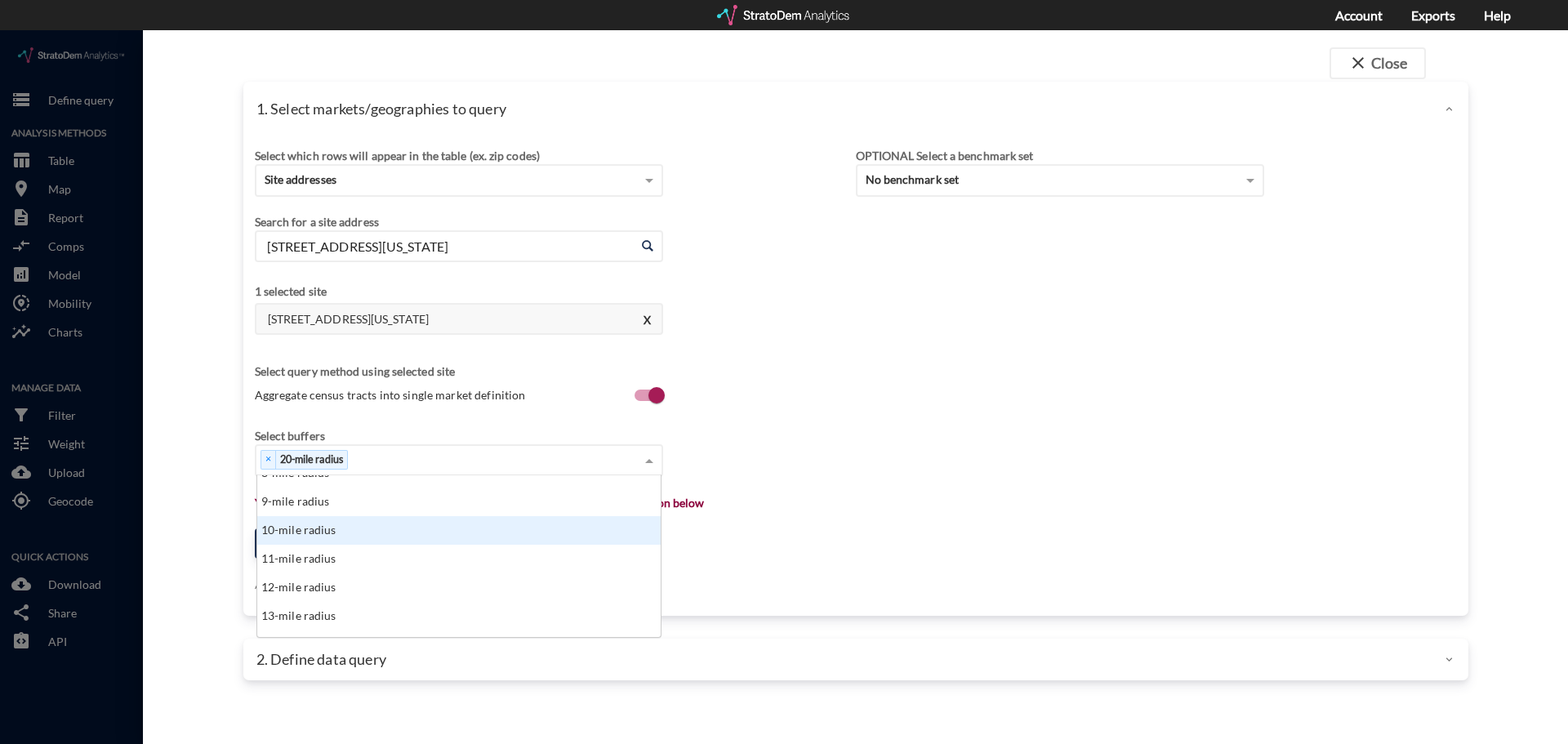
scroll to position [327, 0]
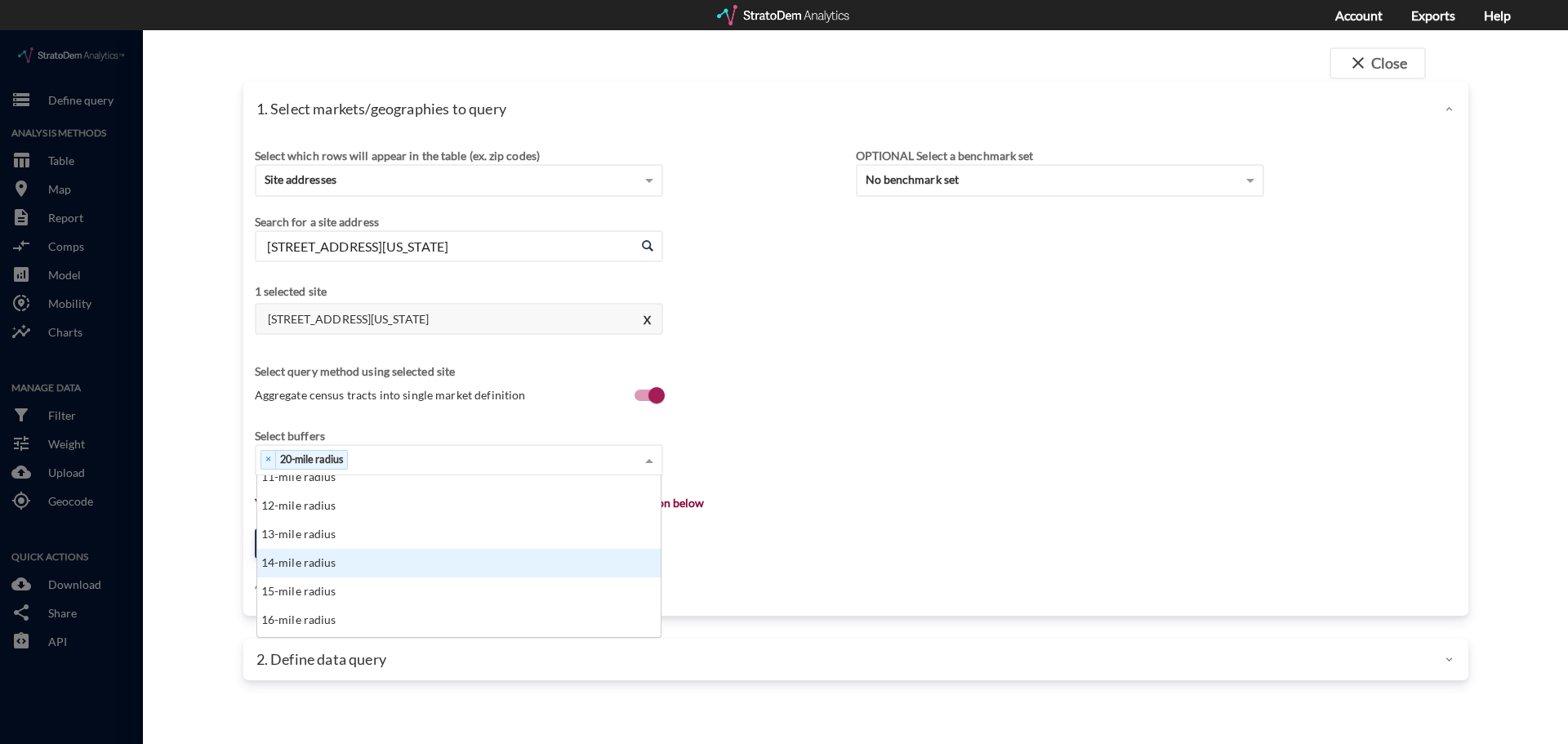
click div "14-mile radius"
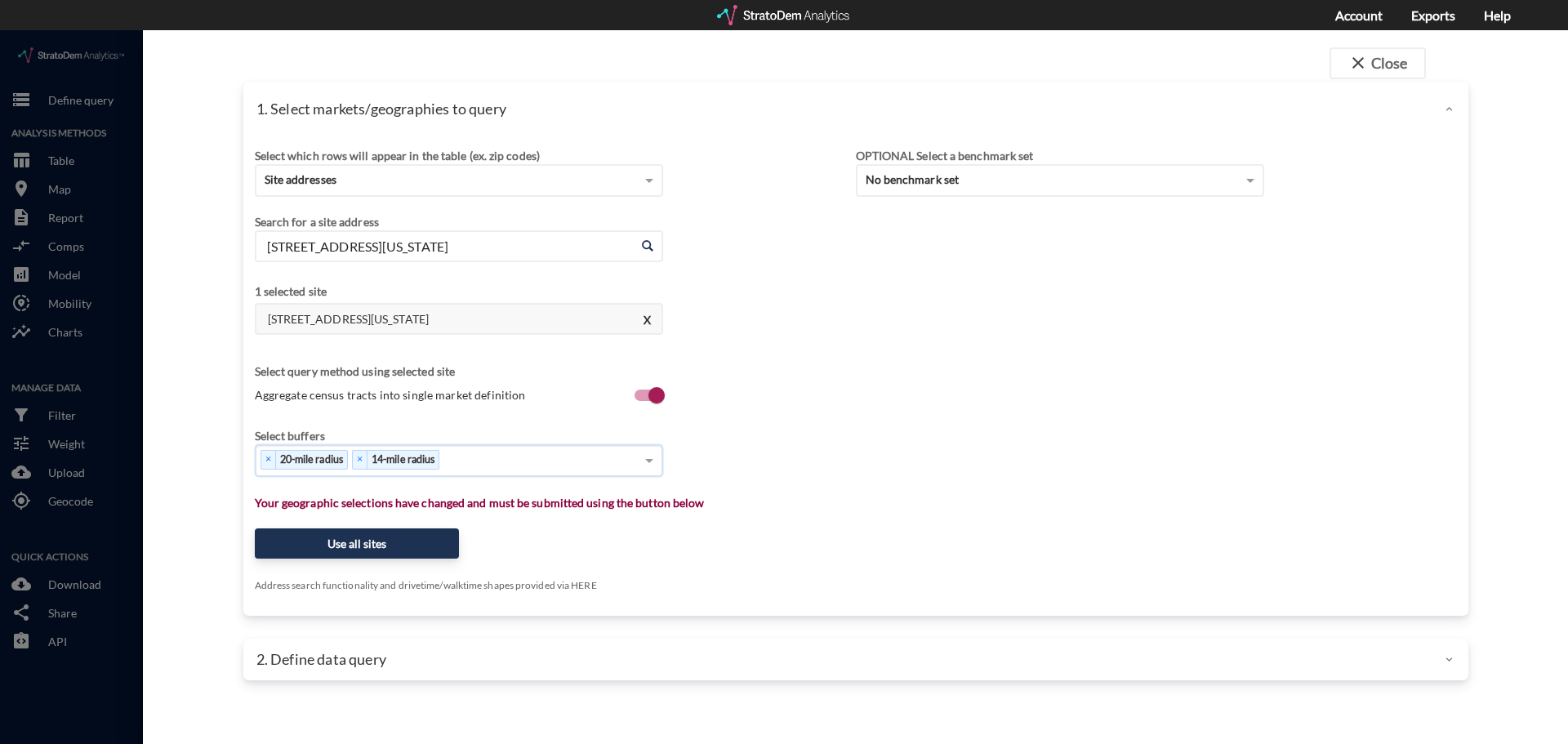
click div "× 20-mile radius × 14-mile radius"
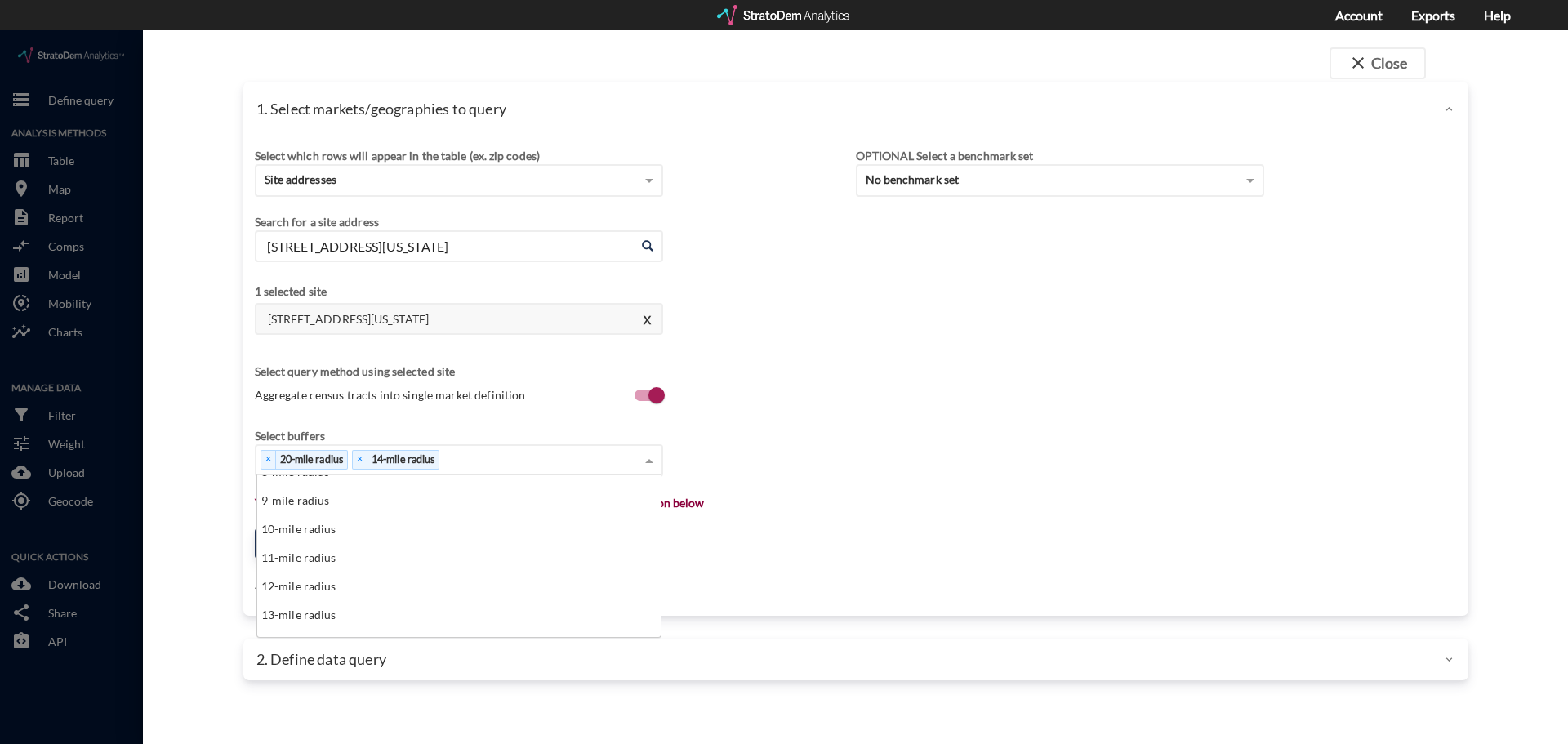
scroll to position [245, 0]
click div "10-mile radius"
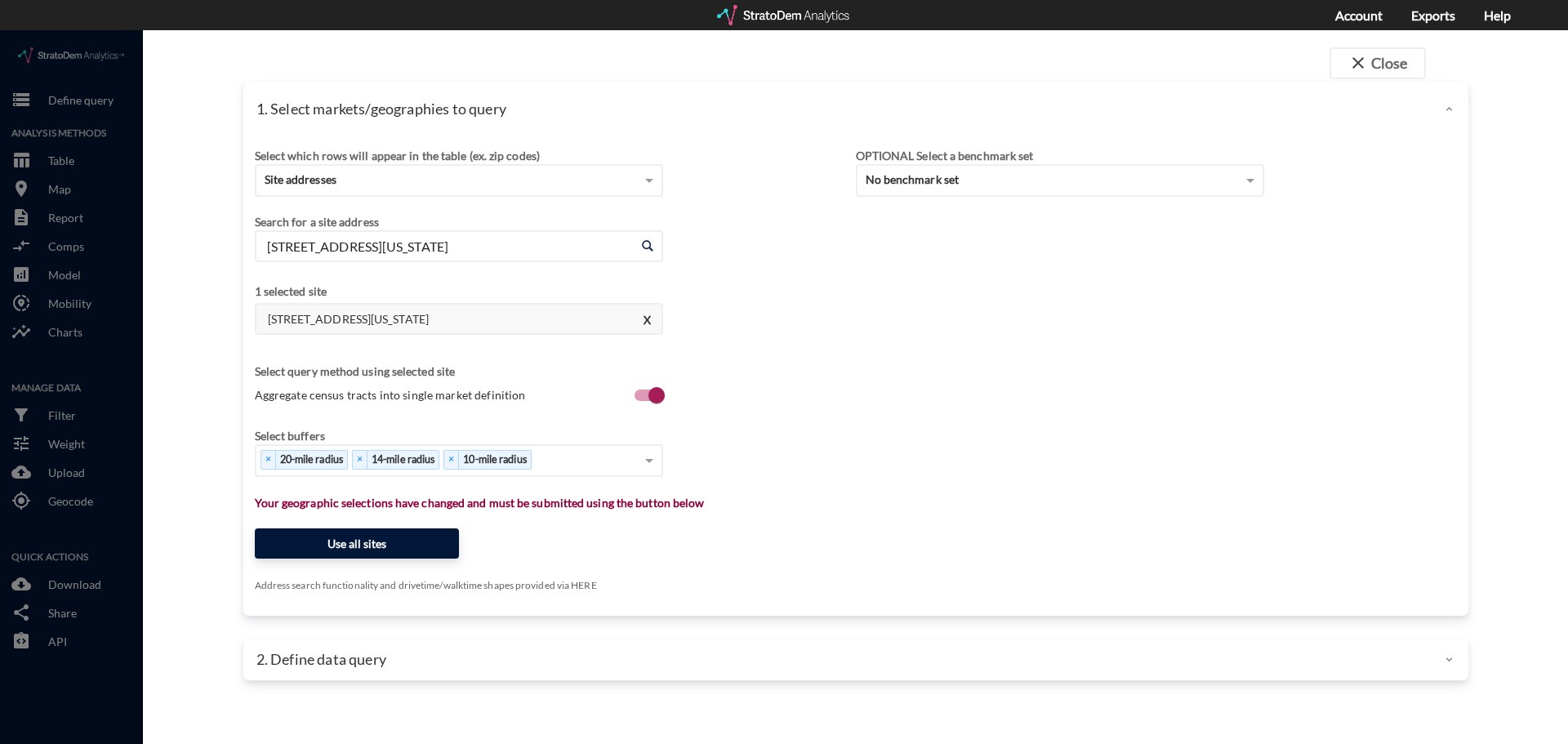
click button "Use all sites"
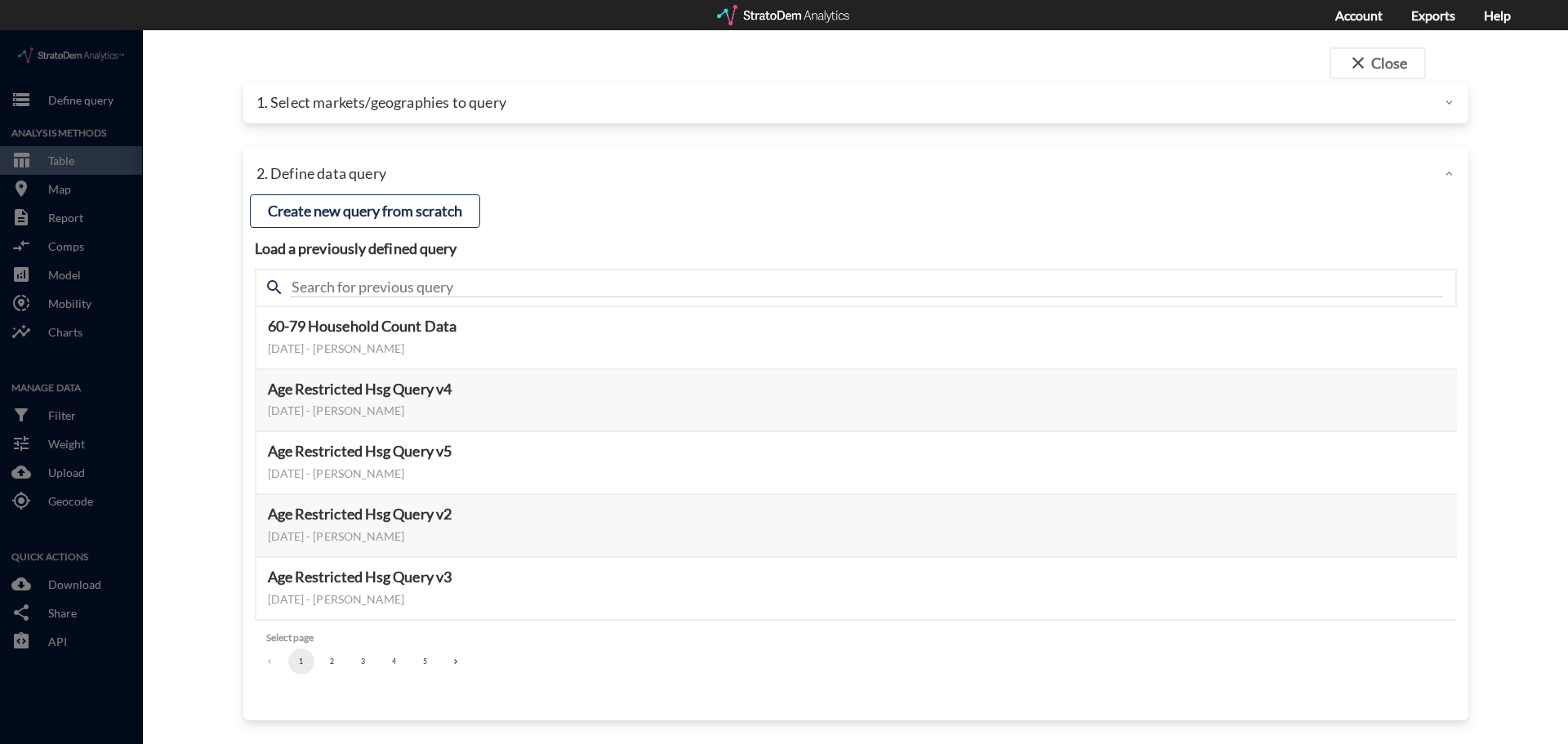
click button "4"
click button "3"
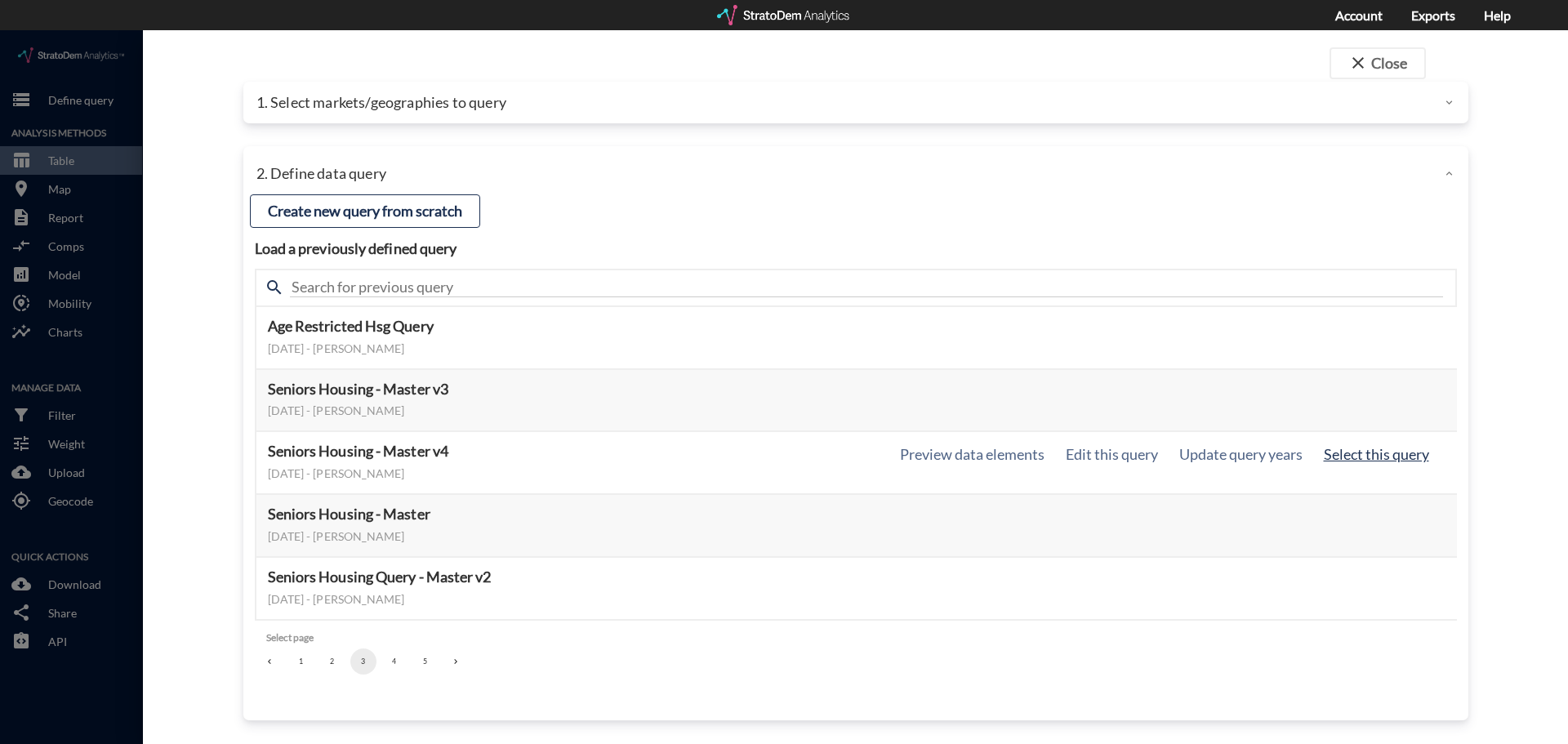
click button "Select this query"
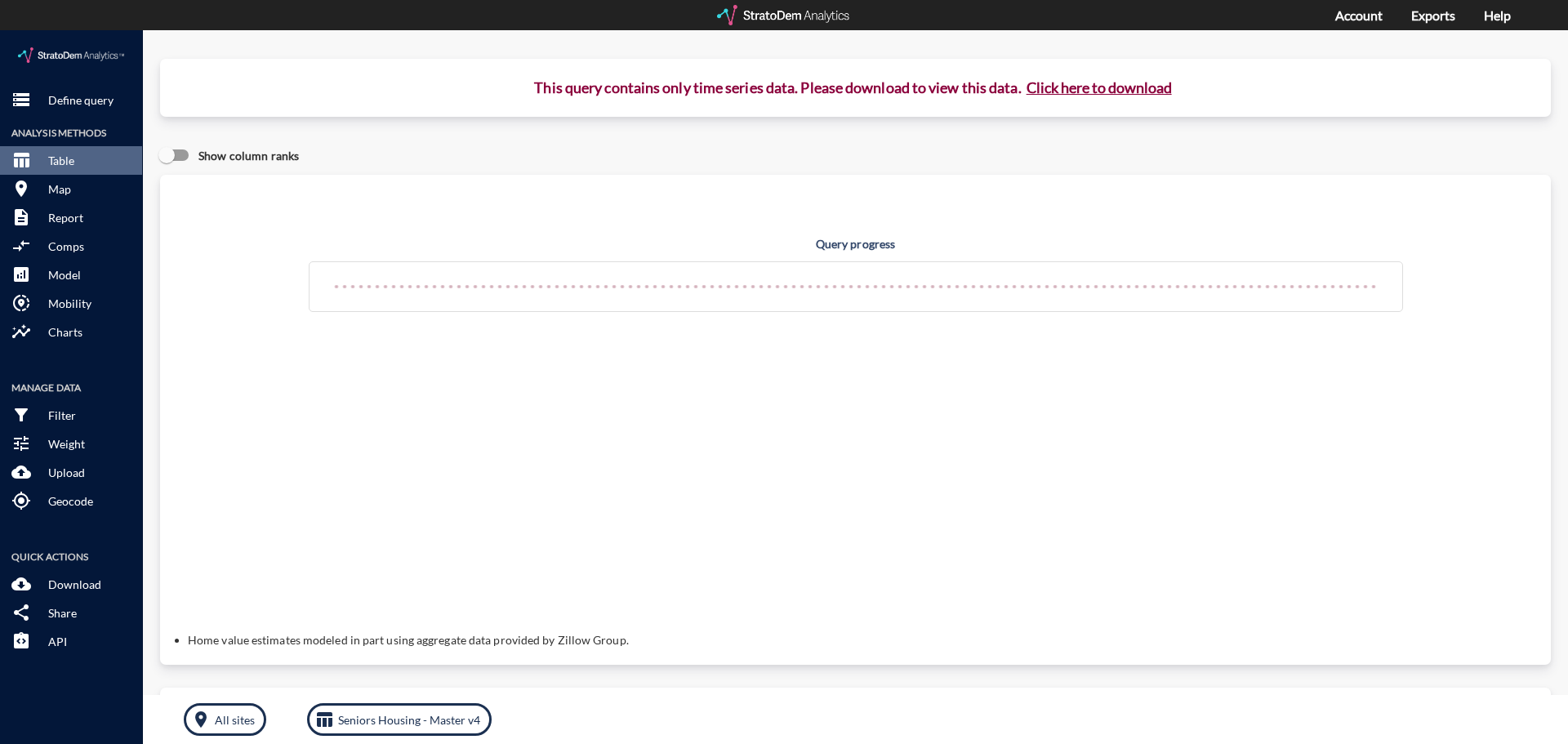
click button "Click here to download"
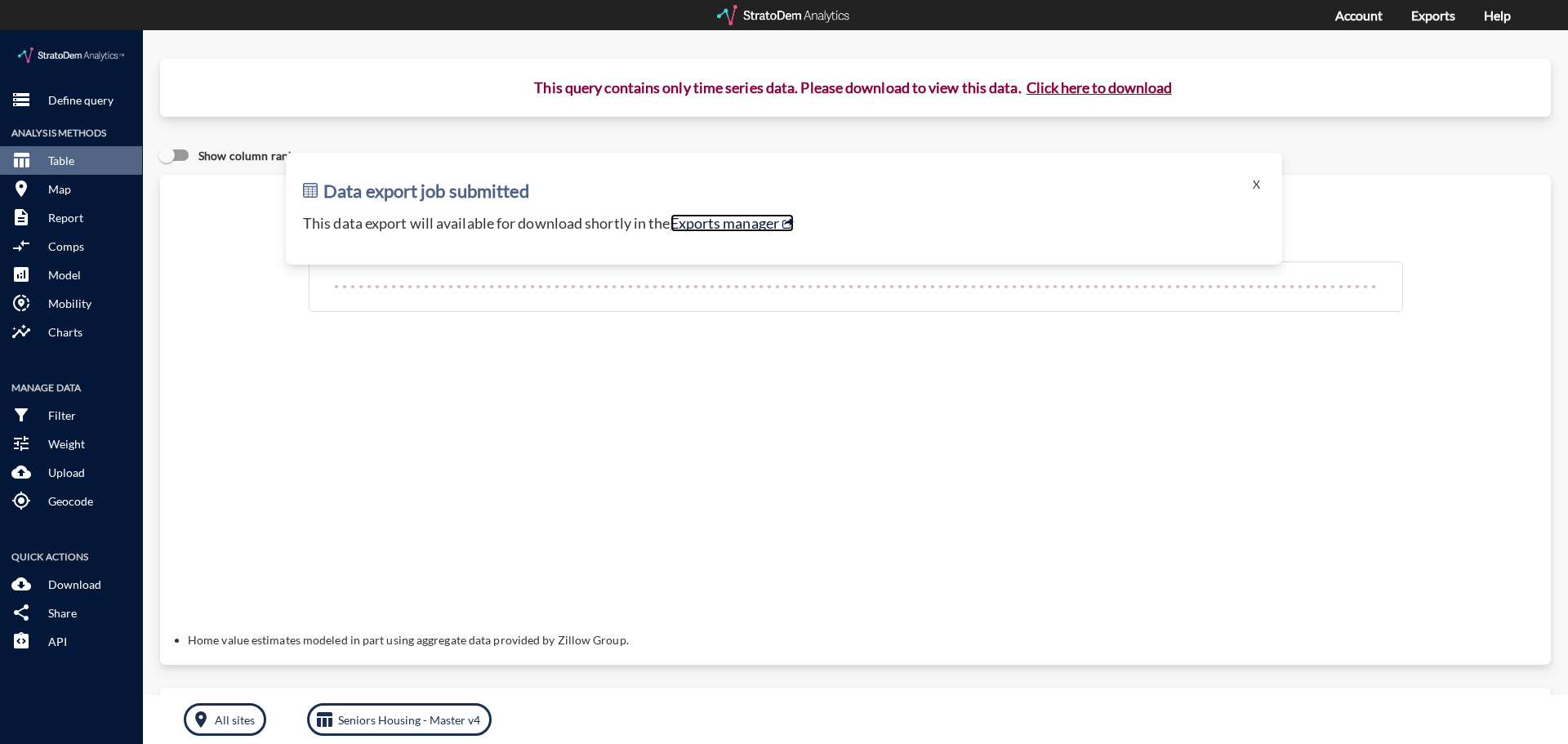
click link "Exports manager"
click button "X"
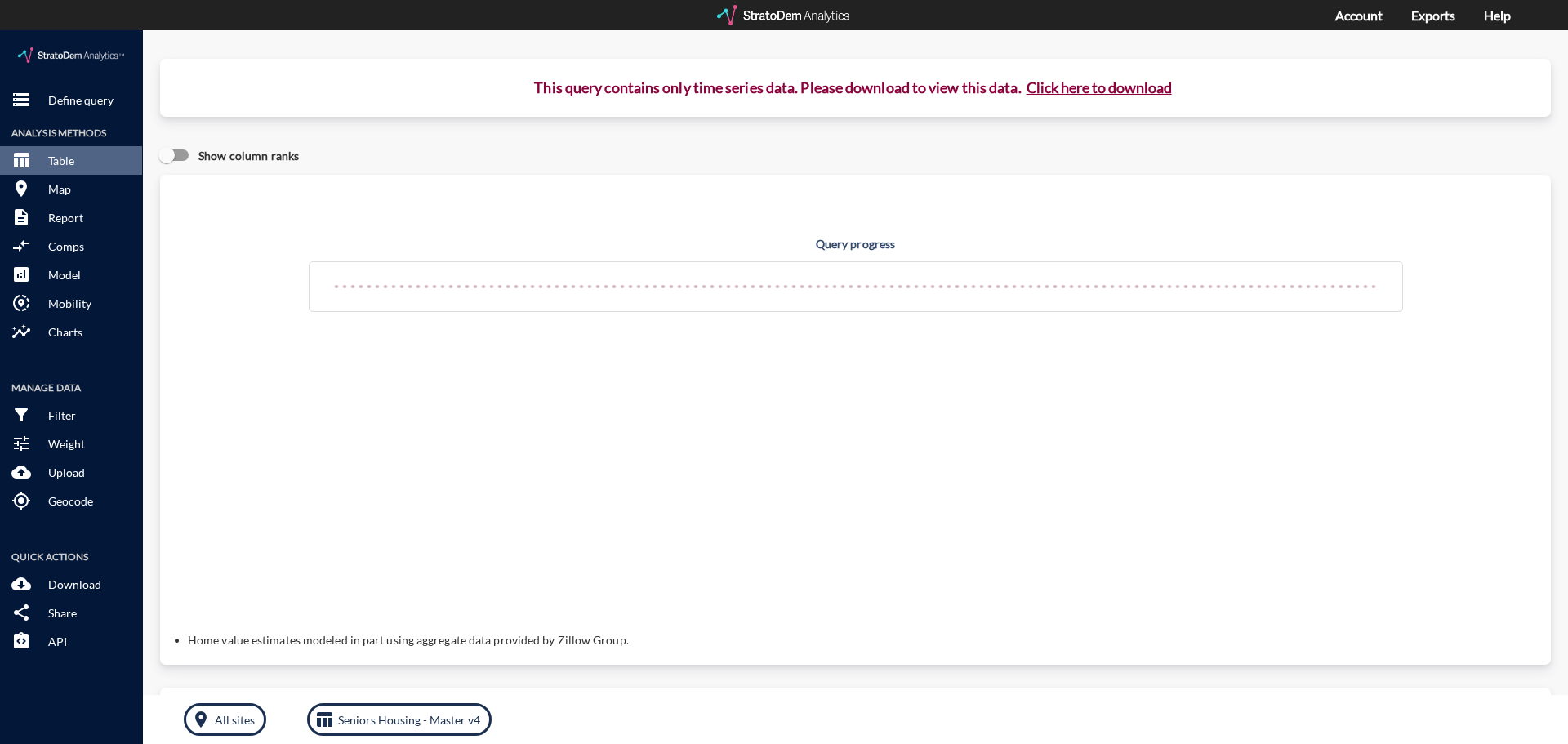
click button "Click here to download"
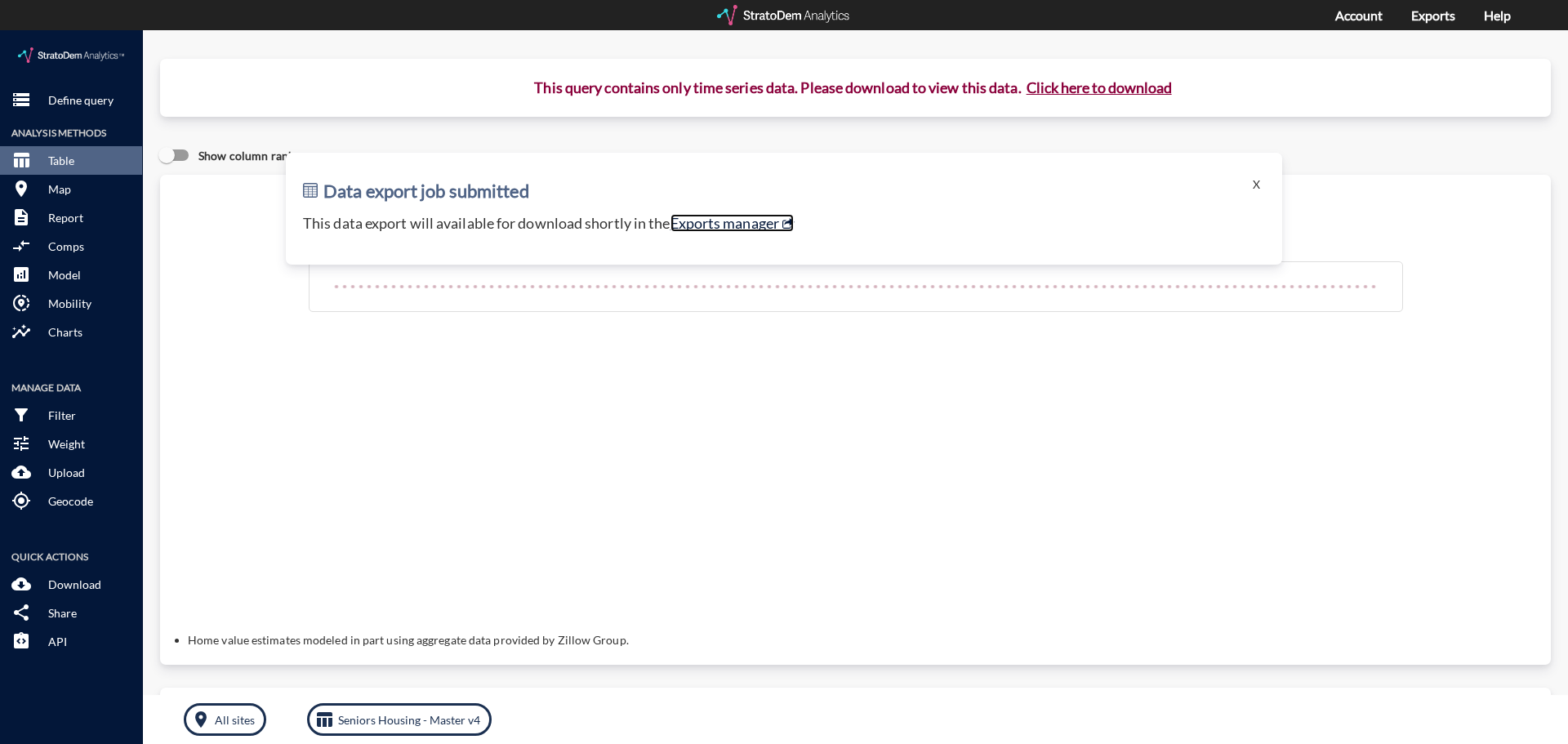
click link "Exports manager"
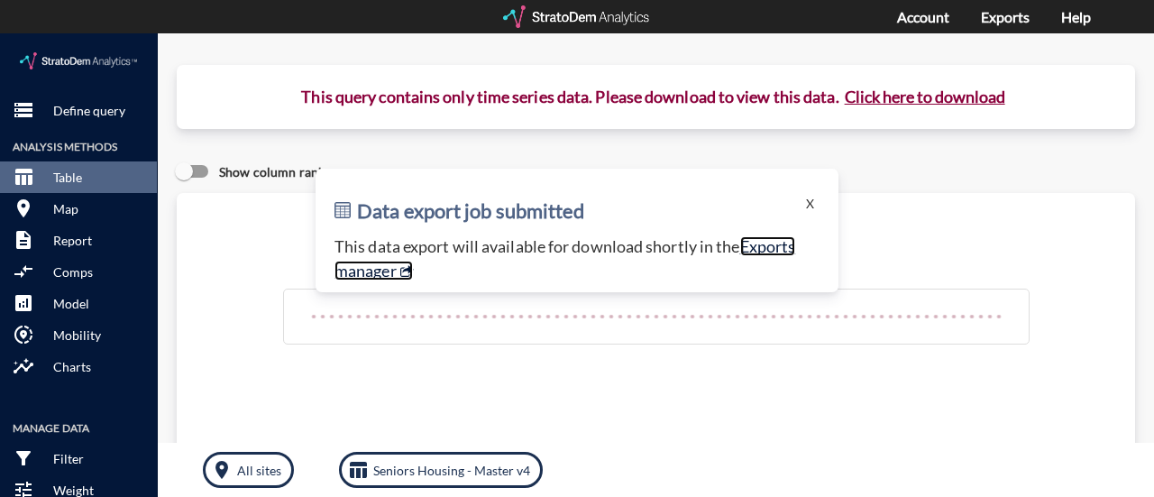
click link "Exports manager"
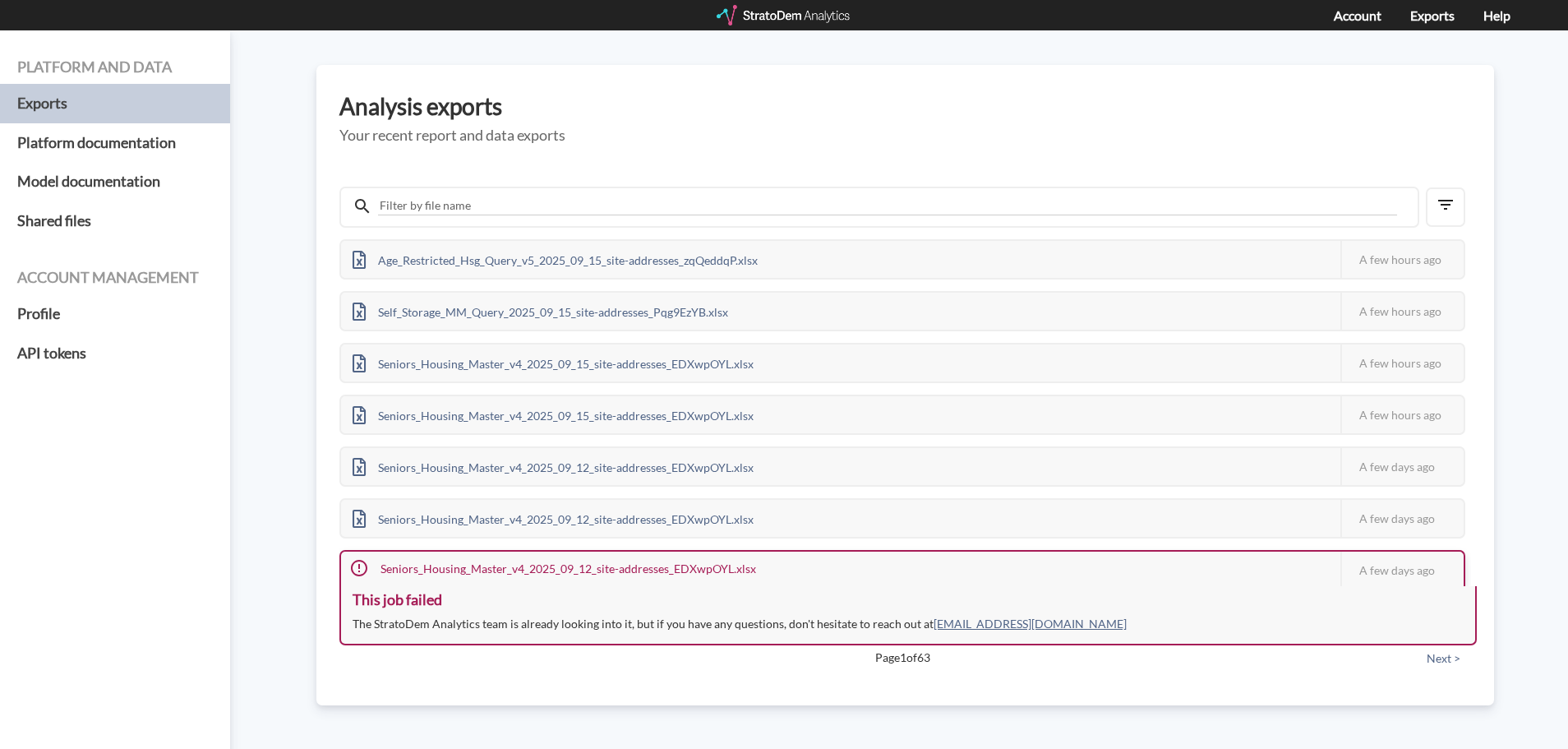
click at [616, 573] on div "Seniors_Housing_Master_v4_2025_09_12_site-addresses_EDXwpOYL.xlsx" at bounding box center [554, 569] width 426 height 35
